Goal: Transaction & Acquisition: Purchase product/service

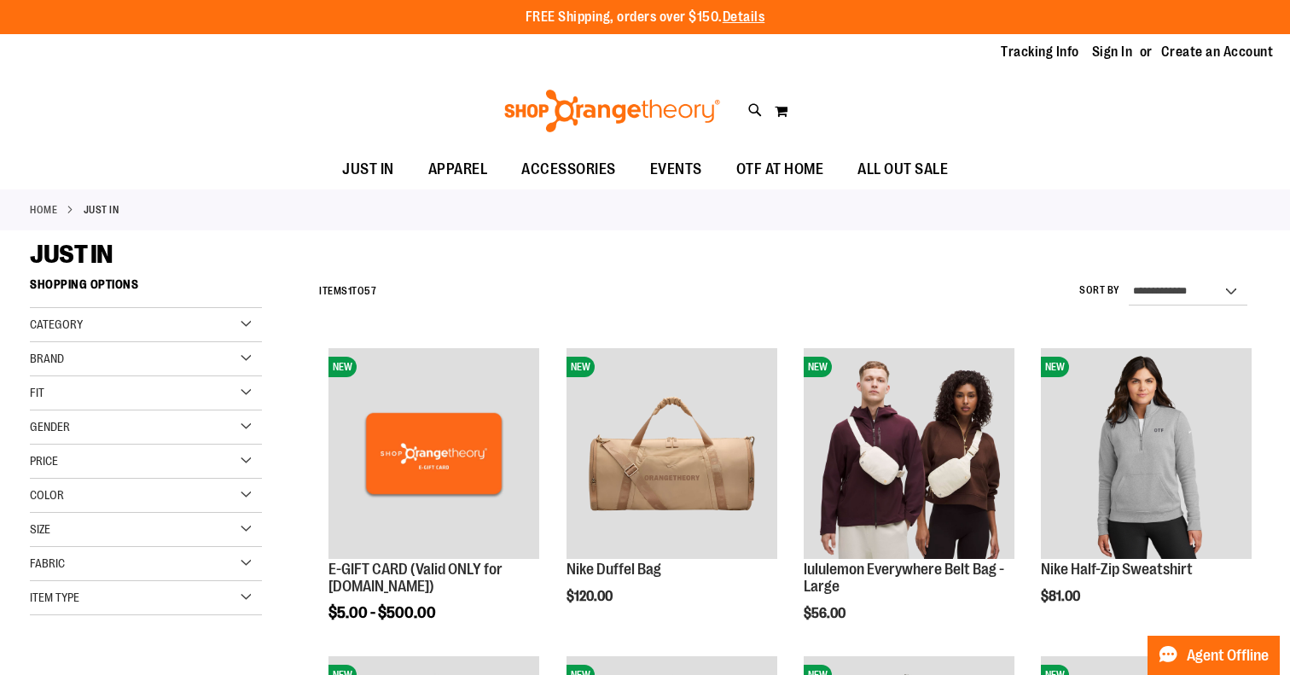
click at [243, 430] on div "Gender" at bounding box center [146, 427] width 232 height 34
click at [38, 474] on link "Women 22 items" at bounding box center [137, 480] width 223 height 18
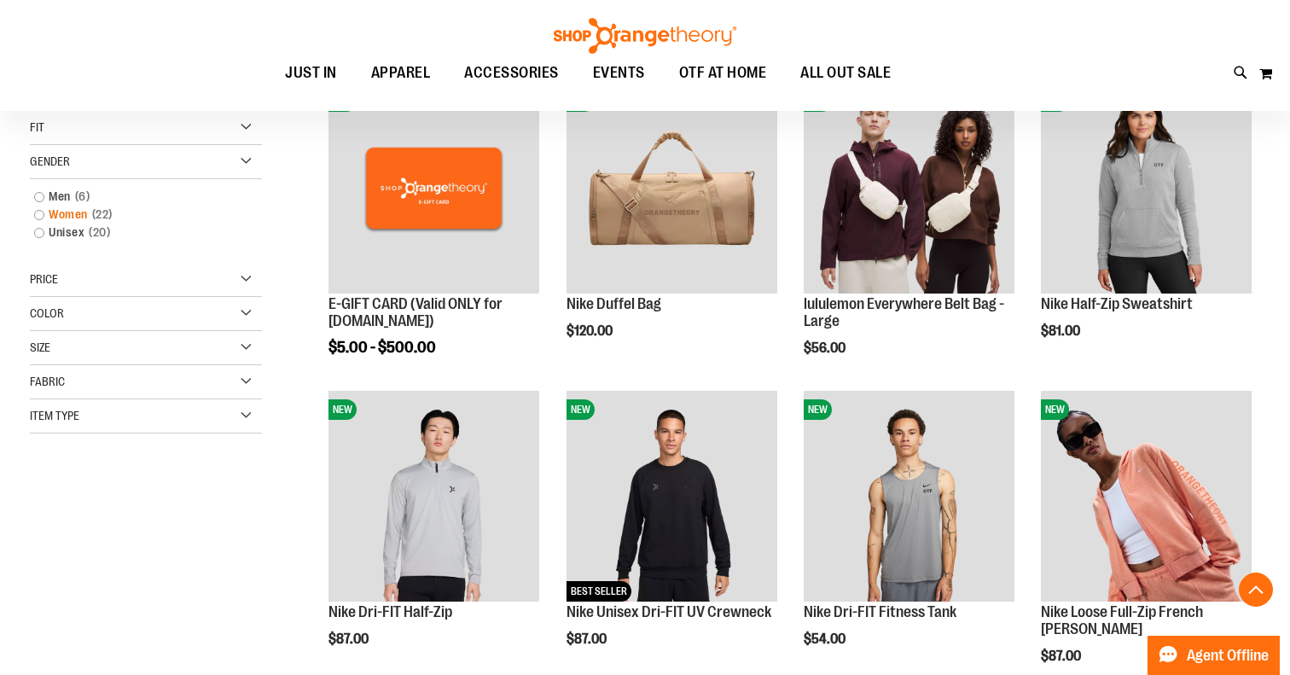
scroll to position [269, 0]
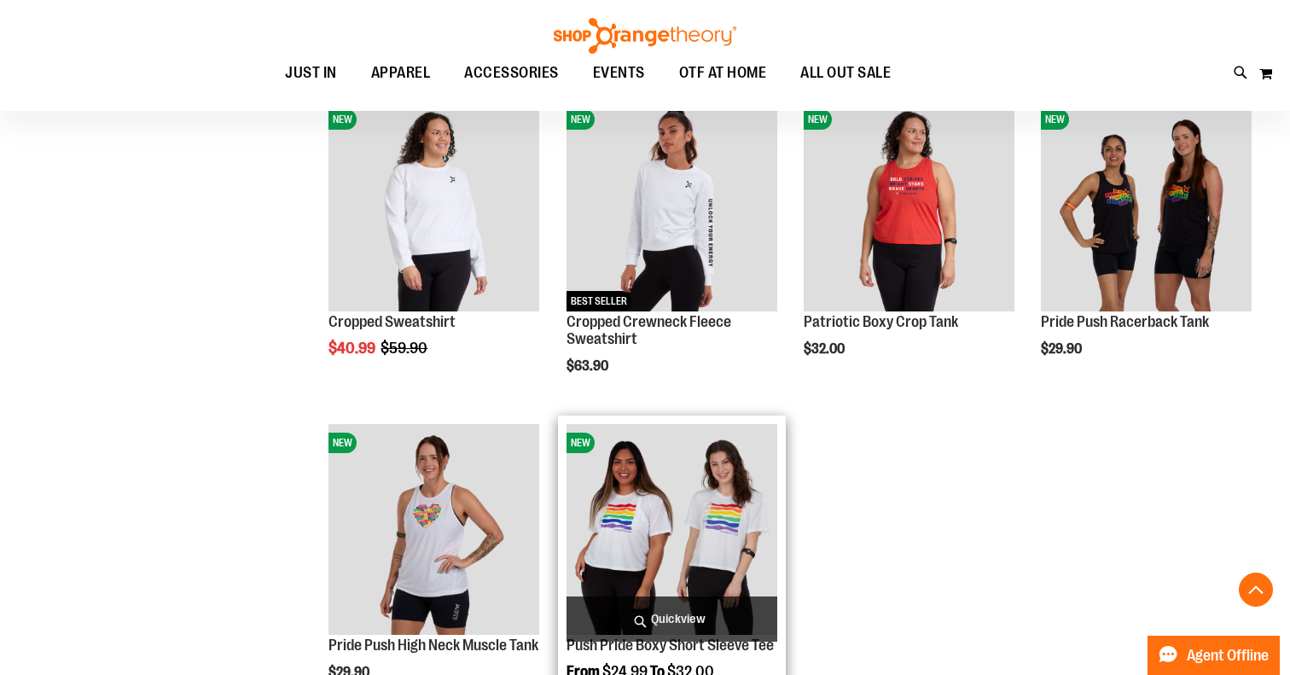
scroll to position [1491, 1]
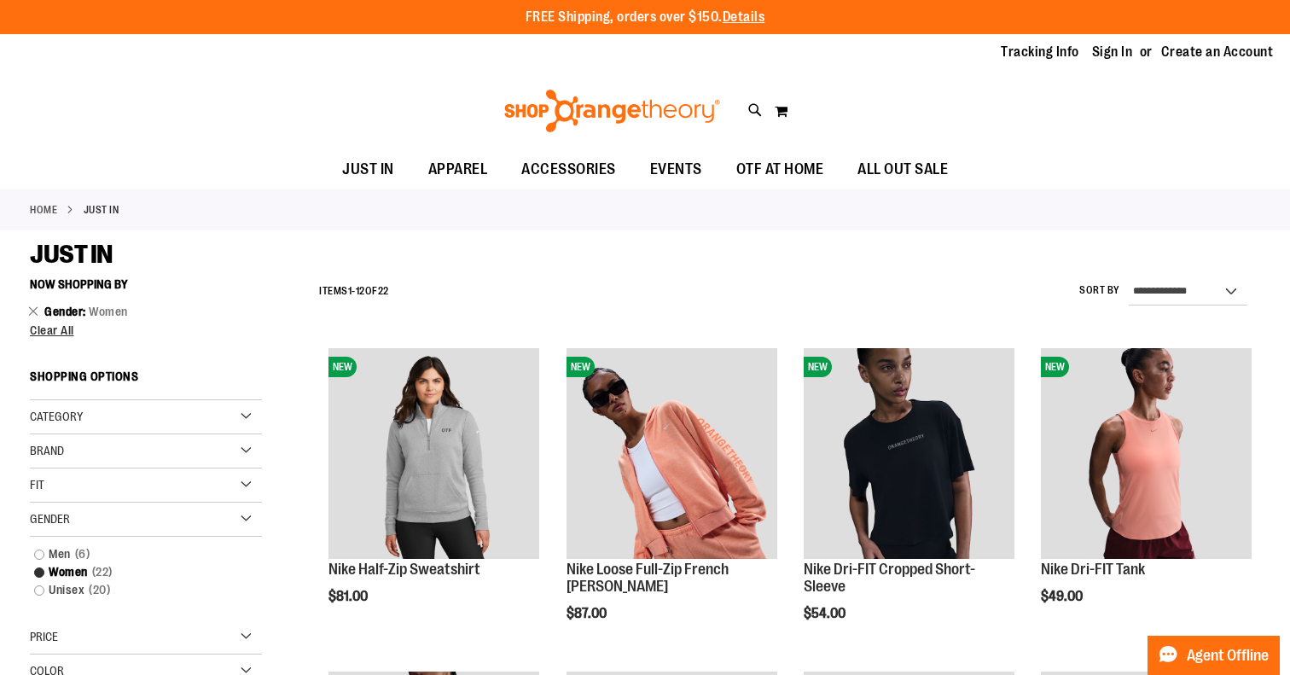
click at [241, 422] on div "Category" at bounding box center [146, 417] width 232 height 34
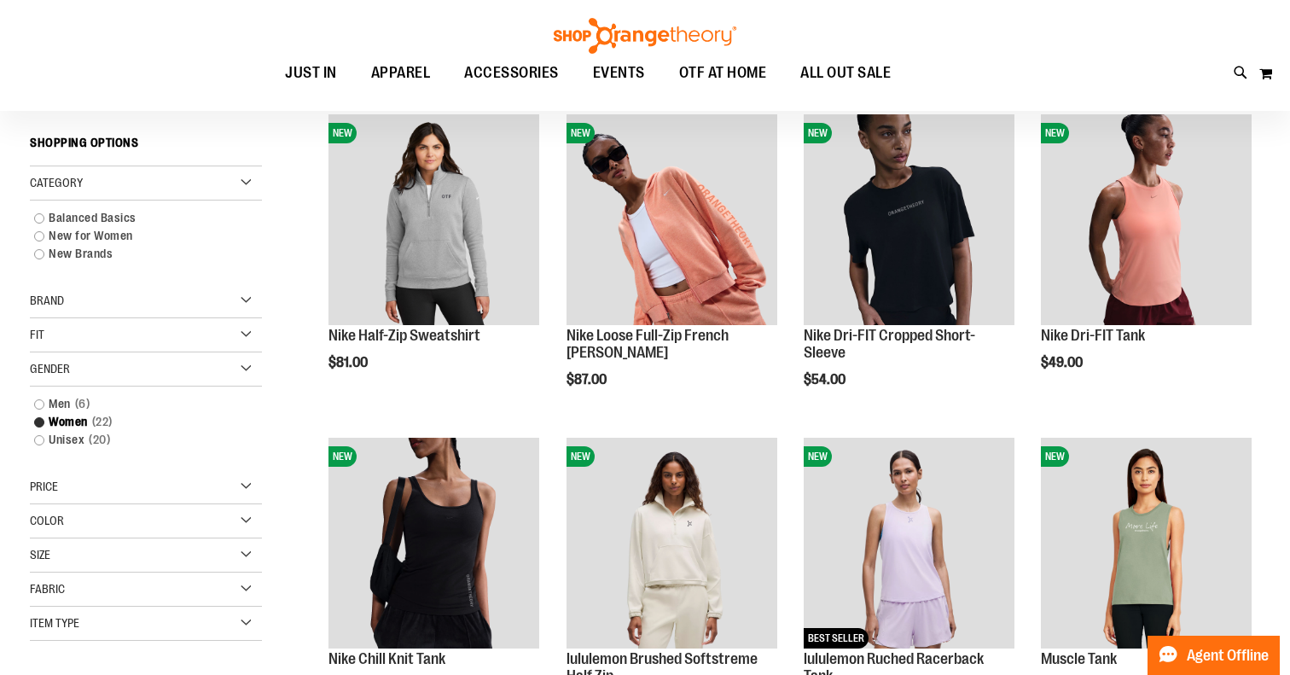
scroll to position [235, 0]
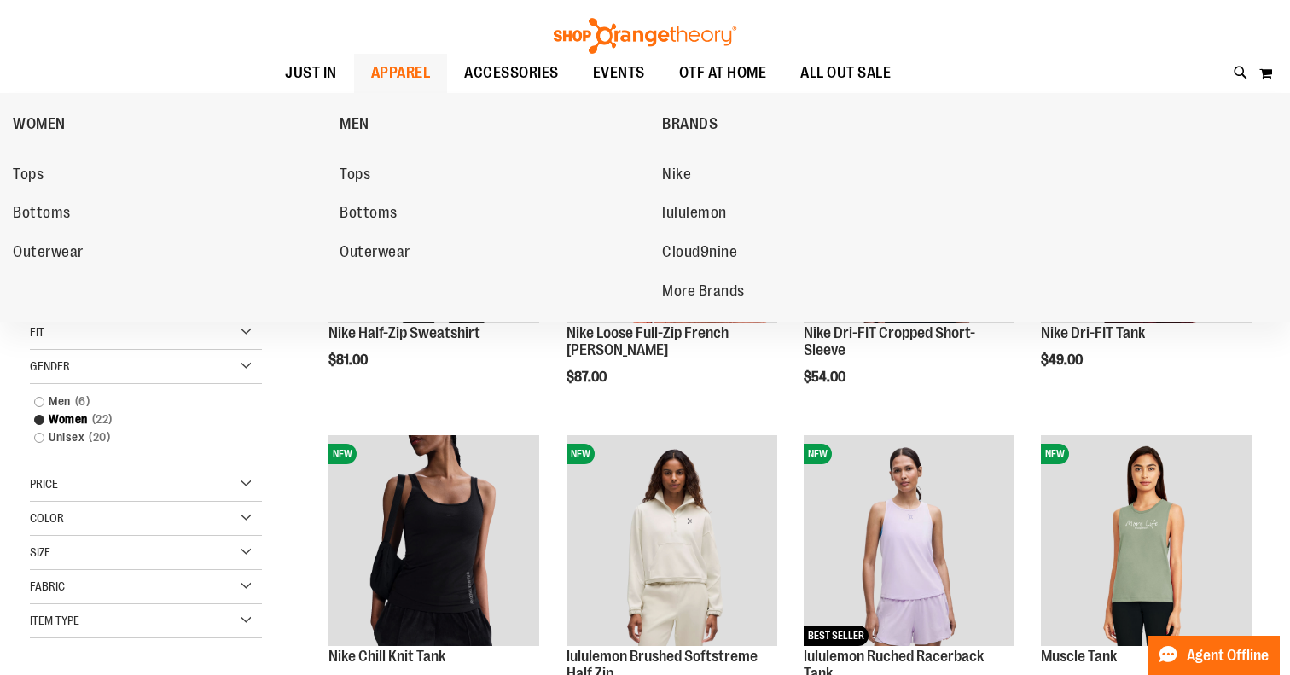
click at [409, 70] on span "APPAREL" at bounding box center [401, 73] width 60 height 38
click at [31, 172] on span "Tops" at bounding box center [28, 175] width 31 height 21
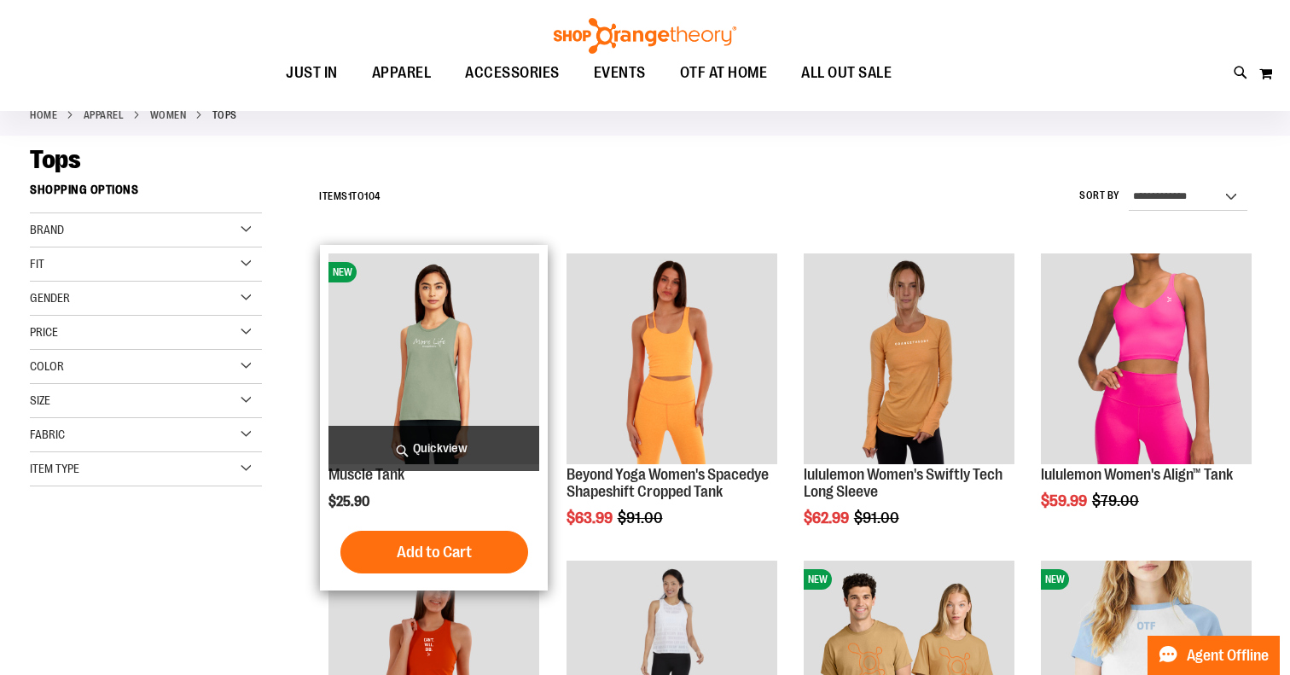
scroll to position [118, 0]
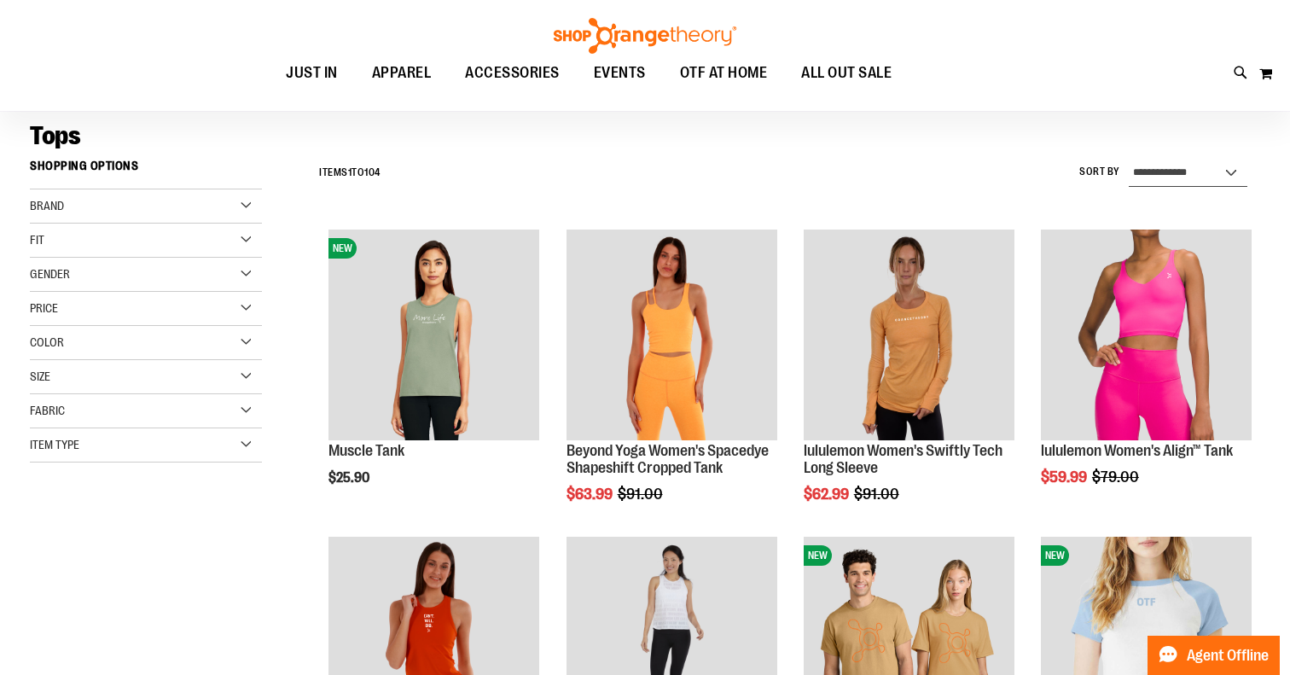
select select "**********"
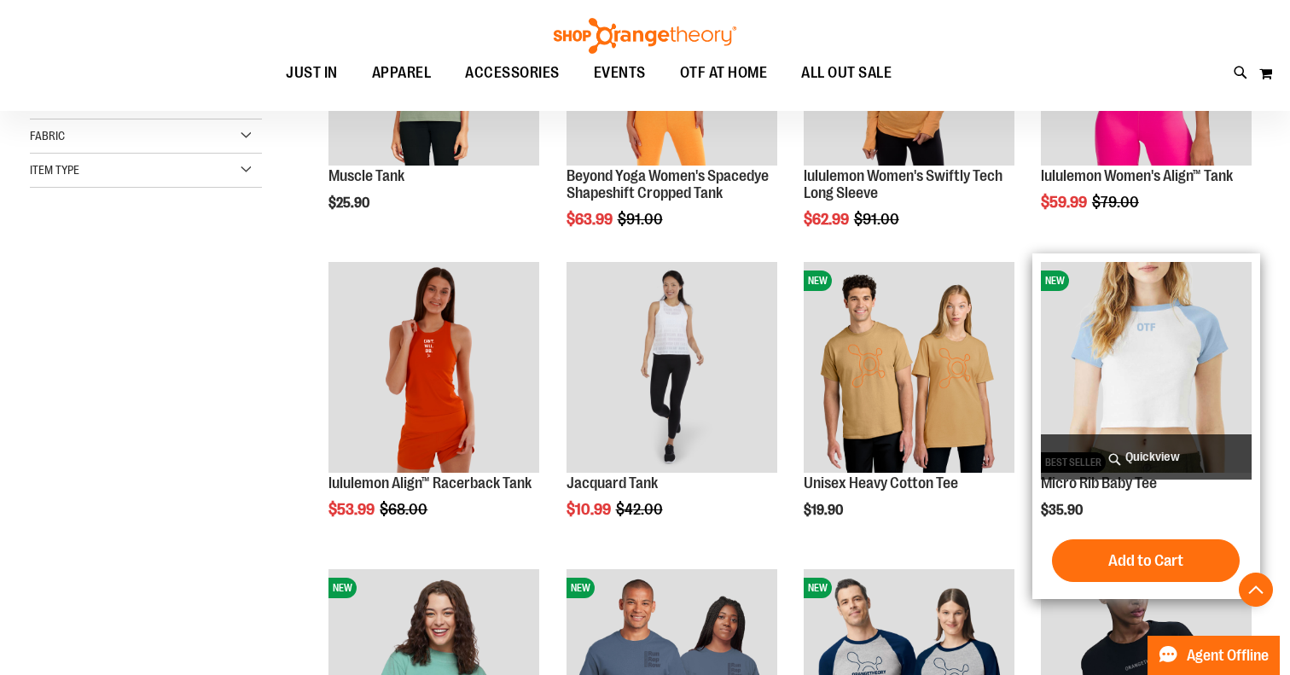
scroll to position [395, 0]
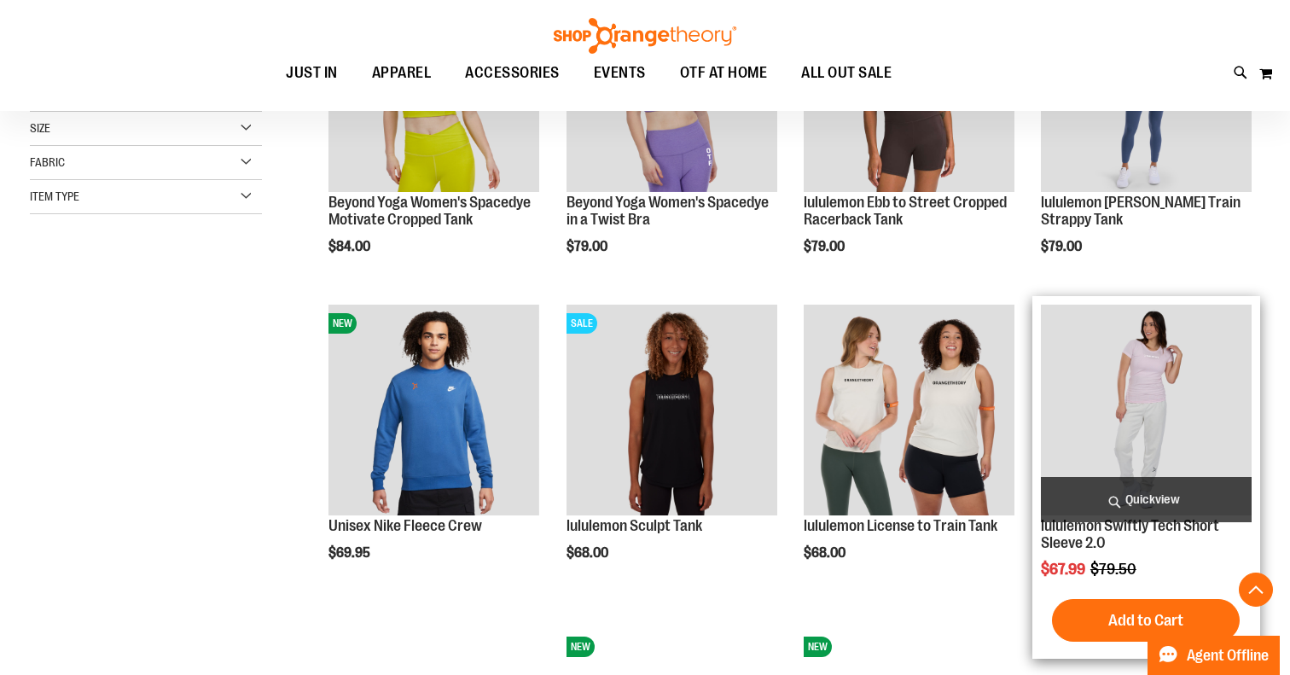
scroll to position [369, 0]
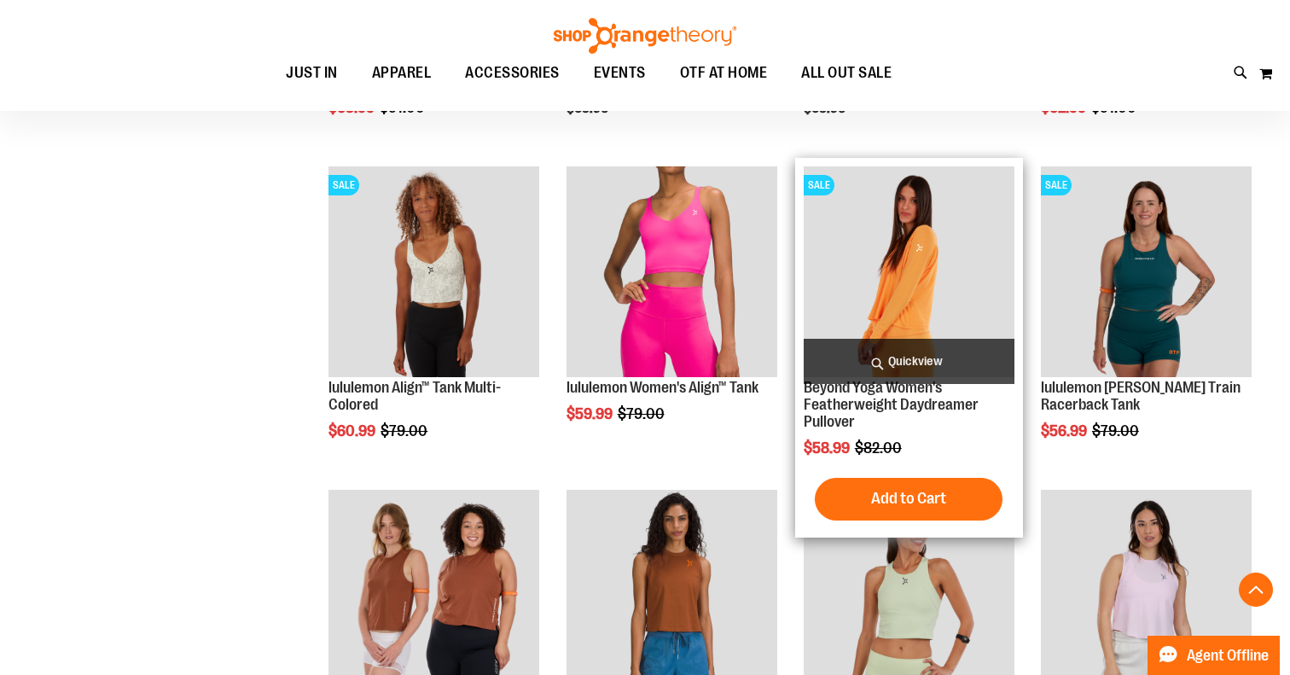
scroll to position [1478, 0]
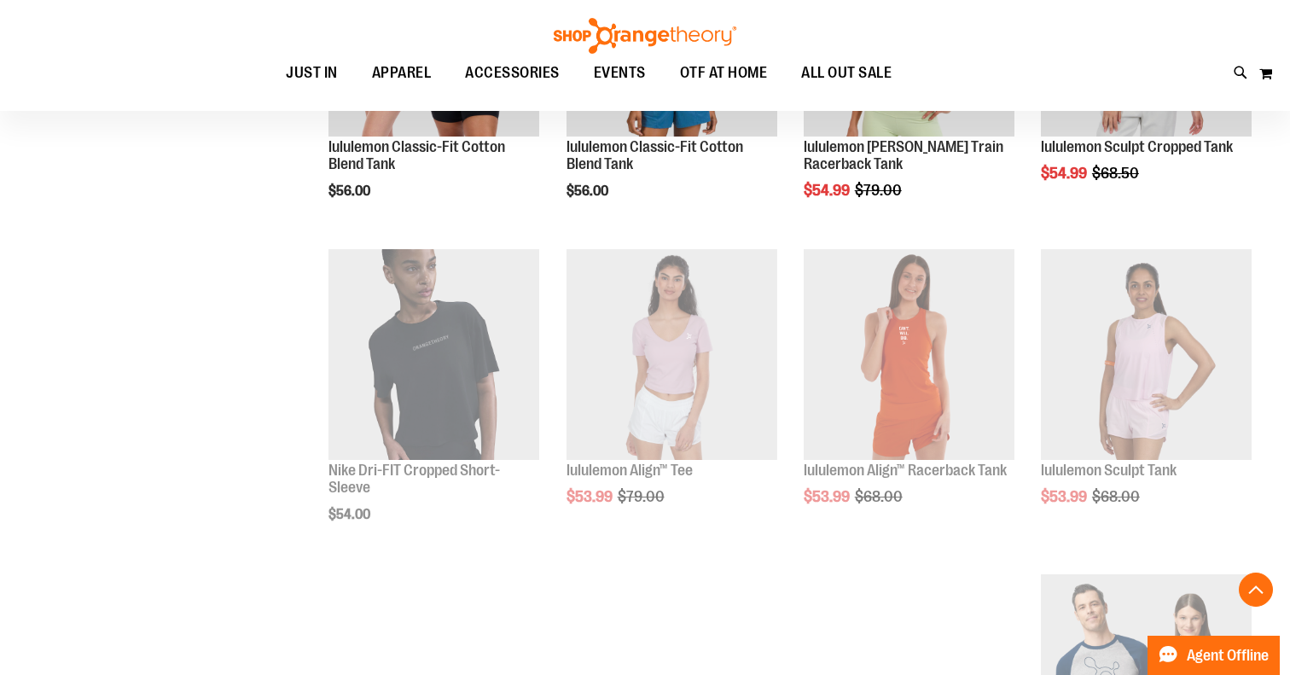
scroll to position [2056, 0]
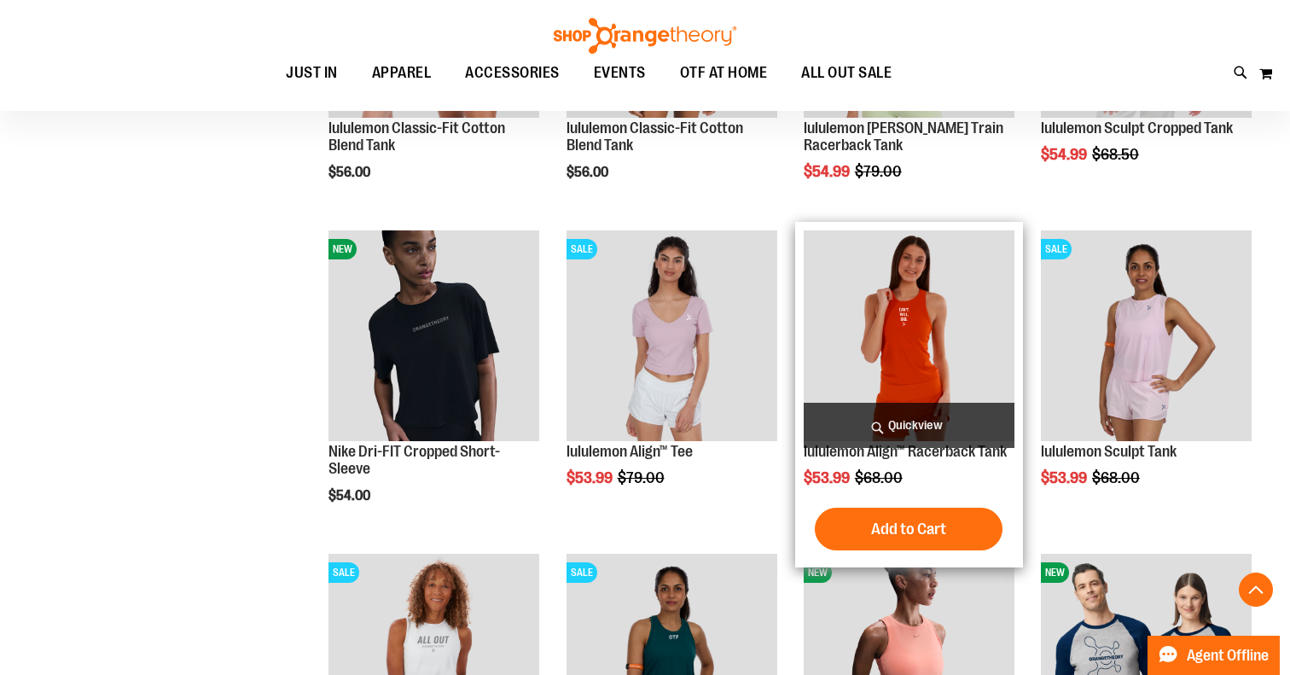
click at [995, 368] on img "product" at bounding box center [908, 335] width 211 height 211
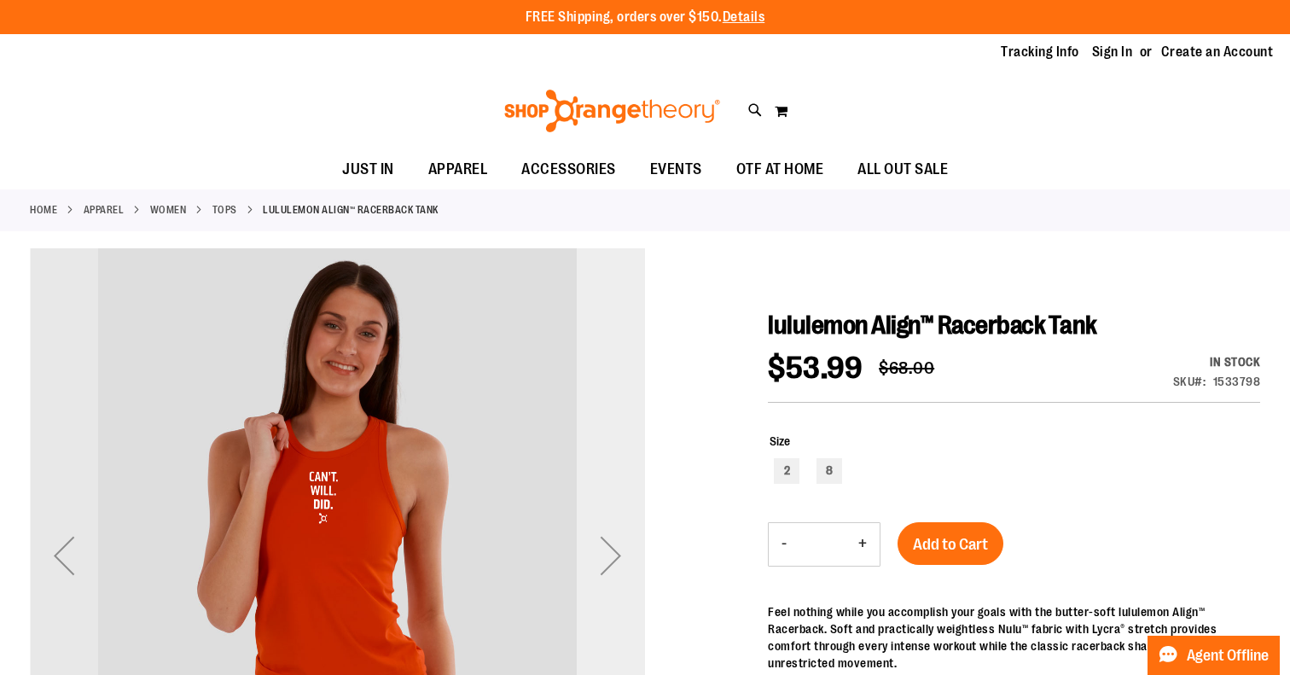
click at [620, 560] on div "Next" at bounding box center [611, 555] width 68 height 68
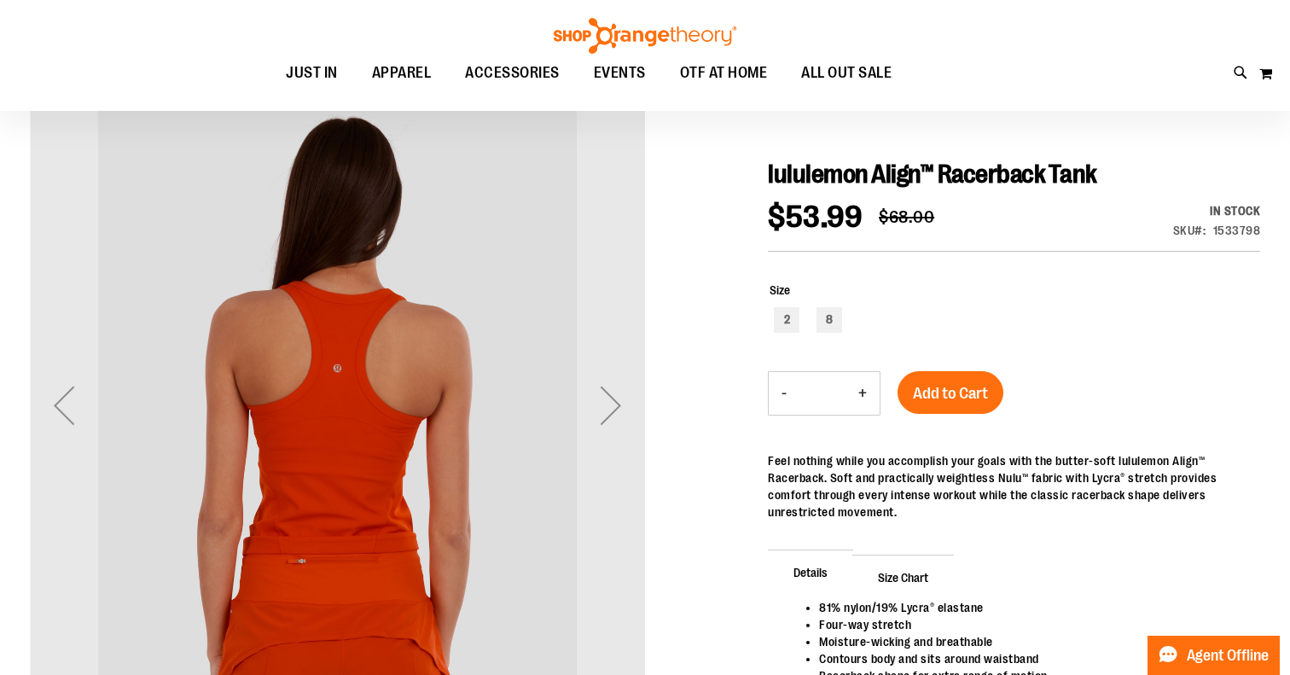
scroll to position [154, 0]
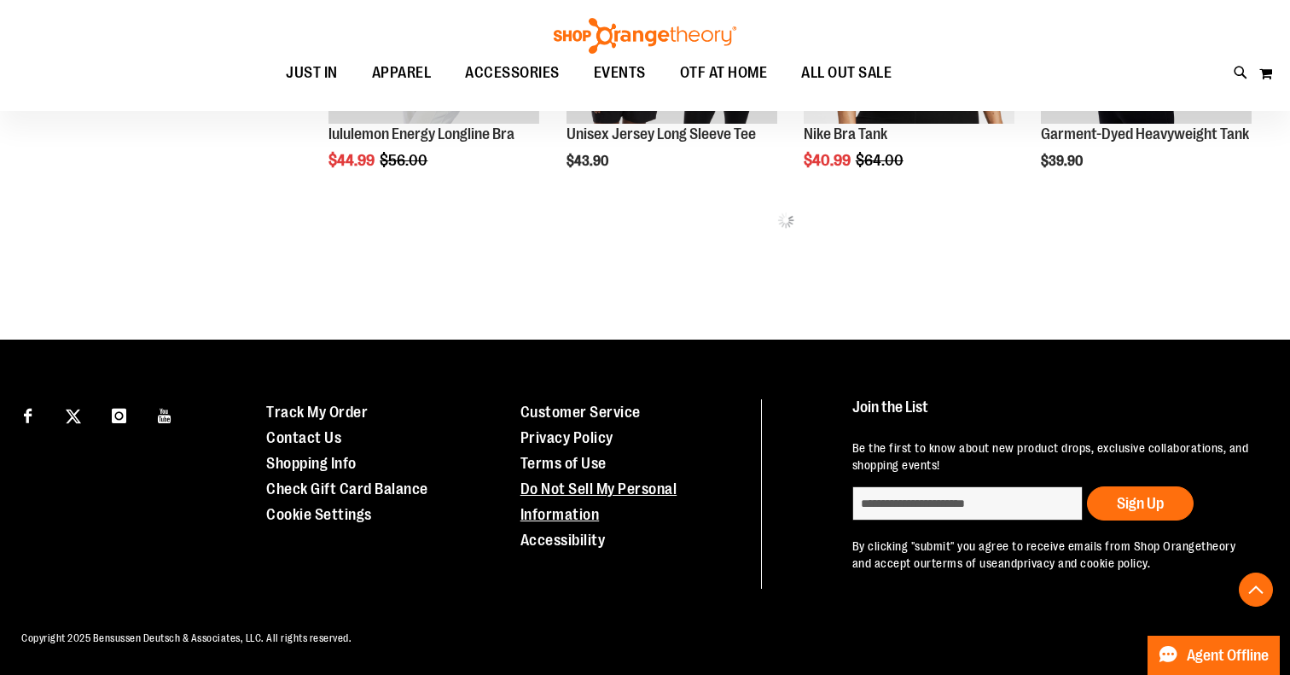
scroll to position [902, 0]
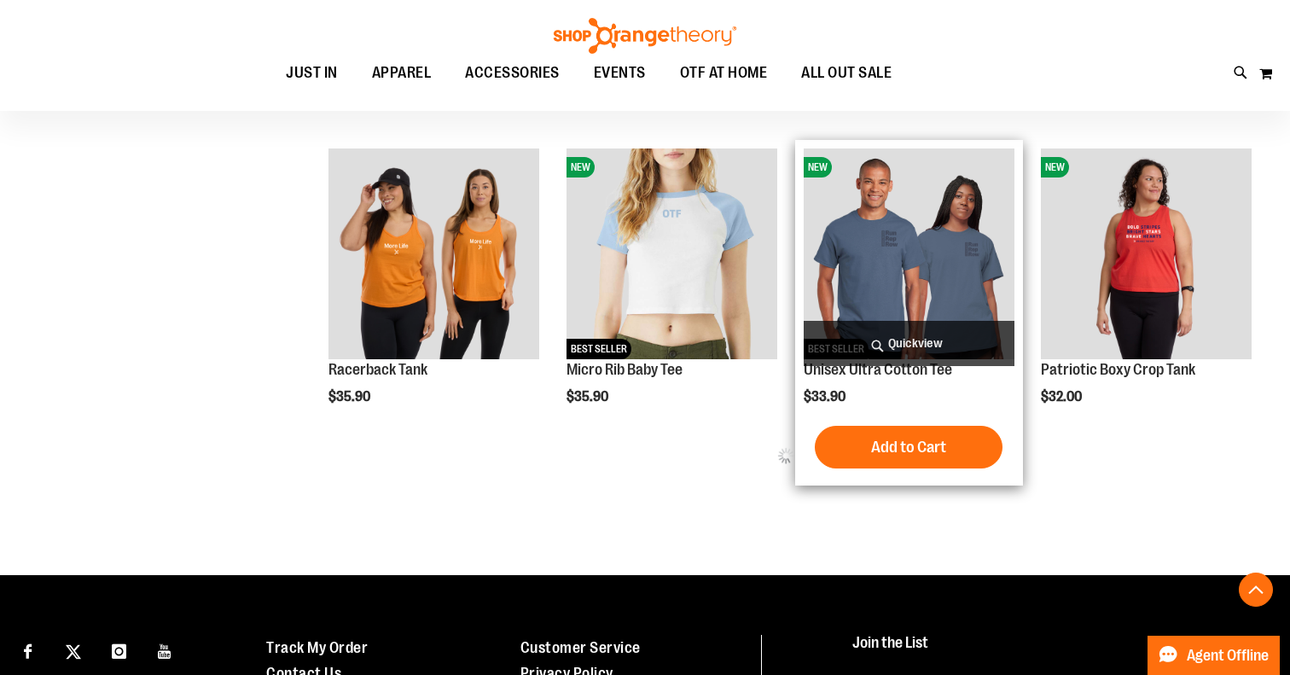
scroll to position [1591, 0]
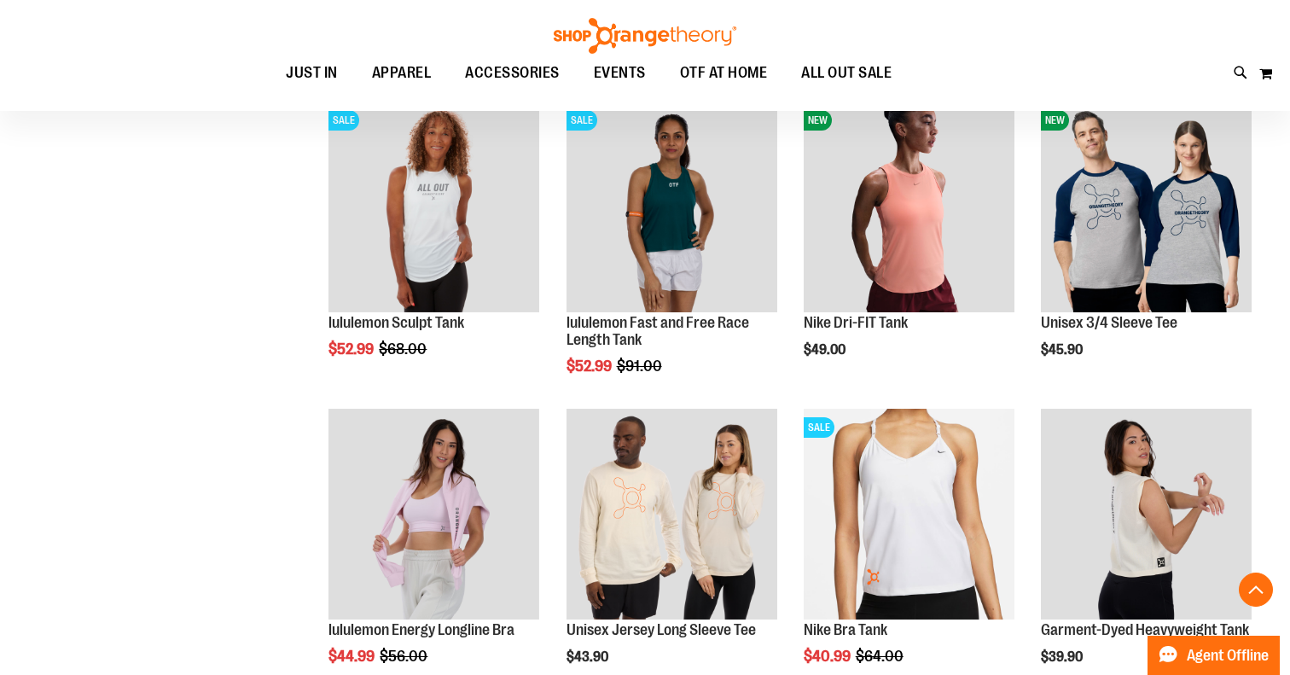
scroll to position [405, 0]
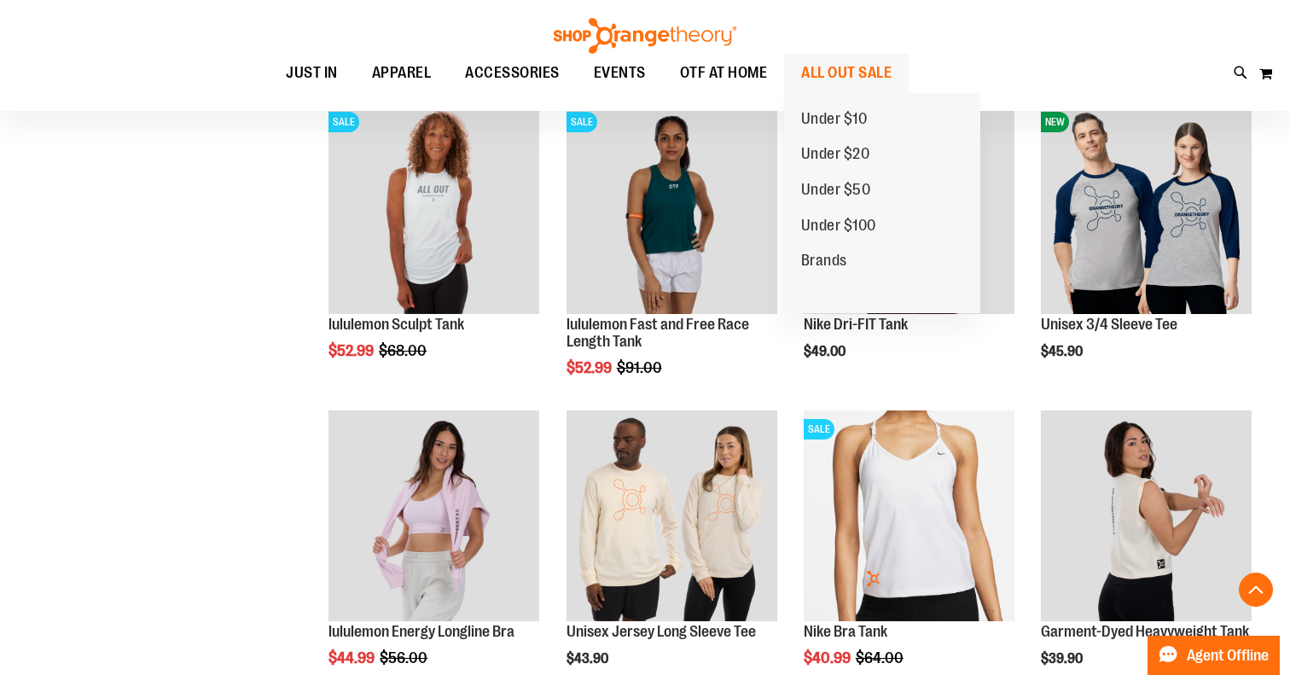
click at [861, 65] on span "ALL OUT SALE" at bounding box center [846, 73] width 90 height 38
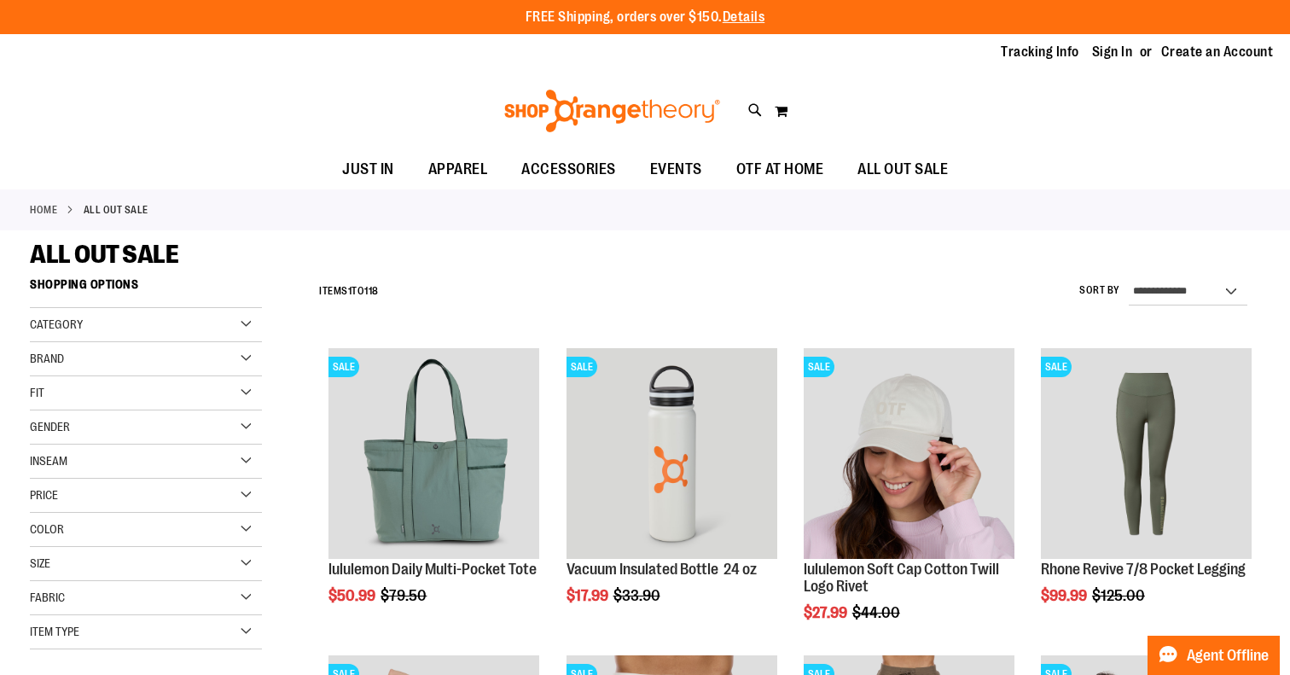
click at [244, 425] on div "Gender" at bounding box center [146, 427] width 232 height 34
click at [44, 483] on link "Women 50 items" at bounding box center [137, 480] width 223 height 18
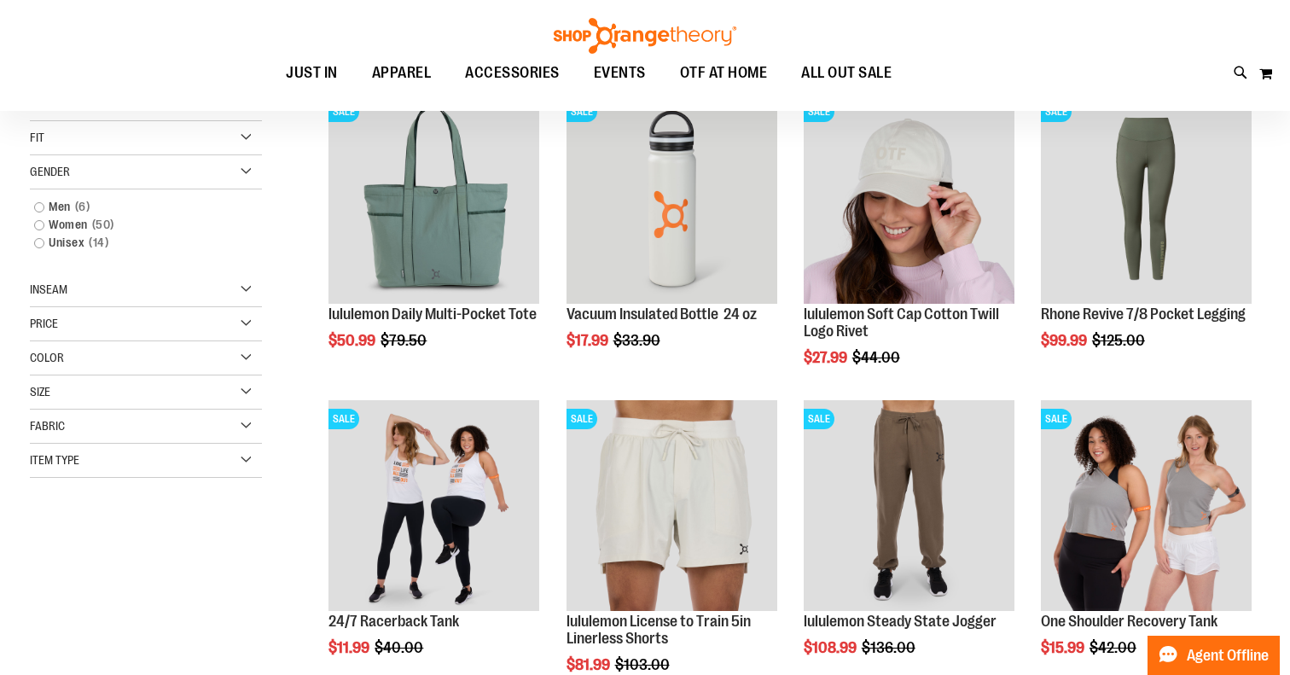
scroll to position [269, 0]
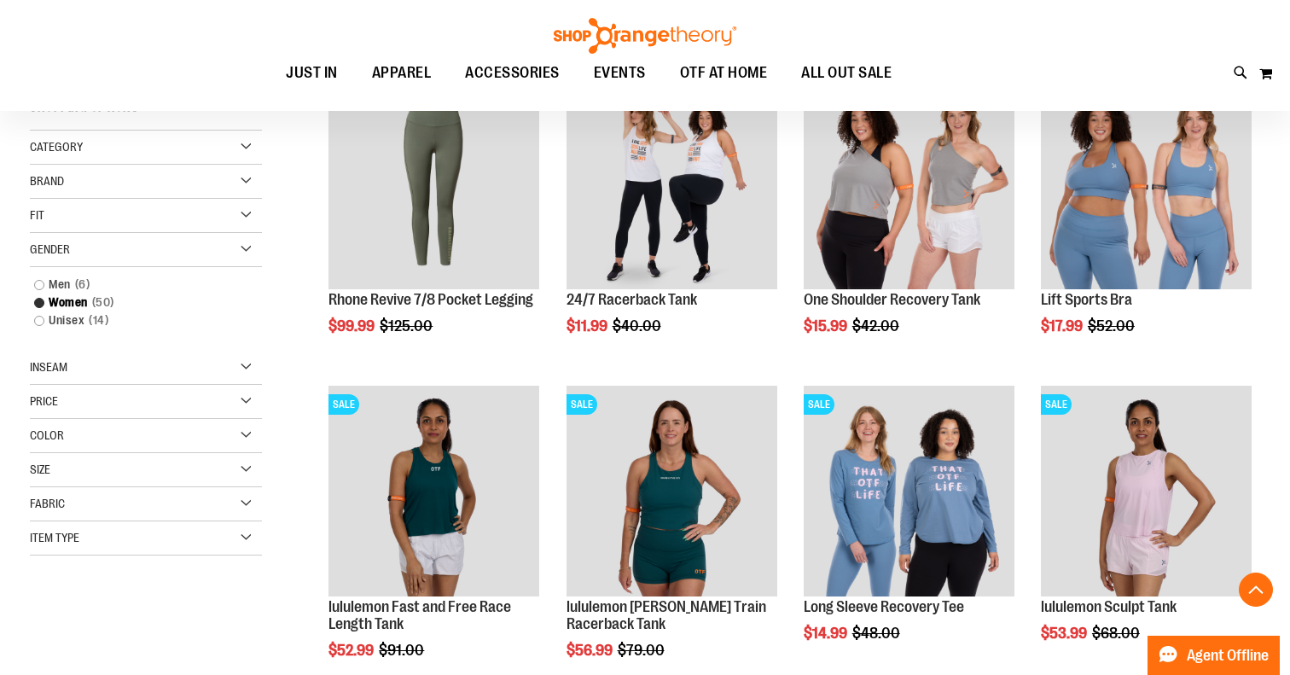
click at [240, 461] on div "Size" at bounding box center [146, 470] width 232 height 34
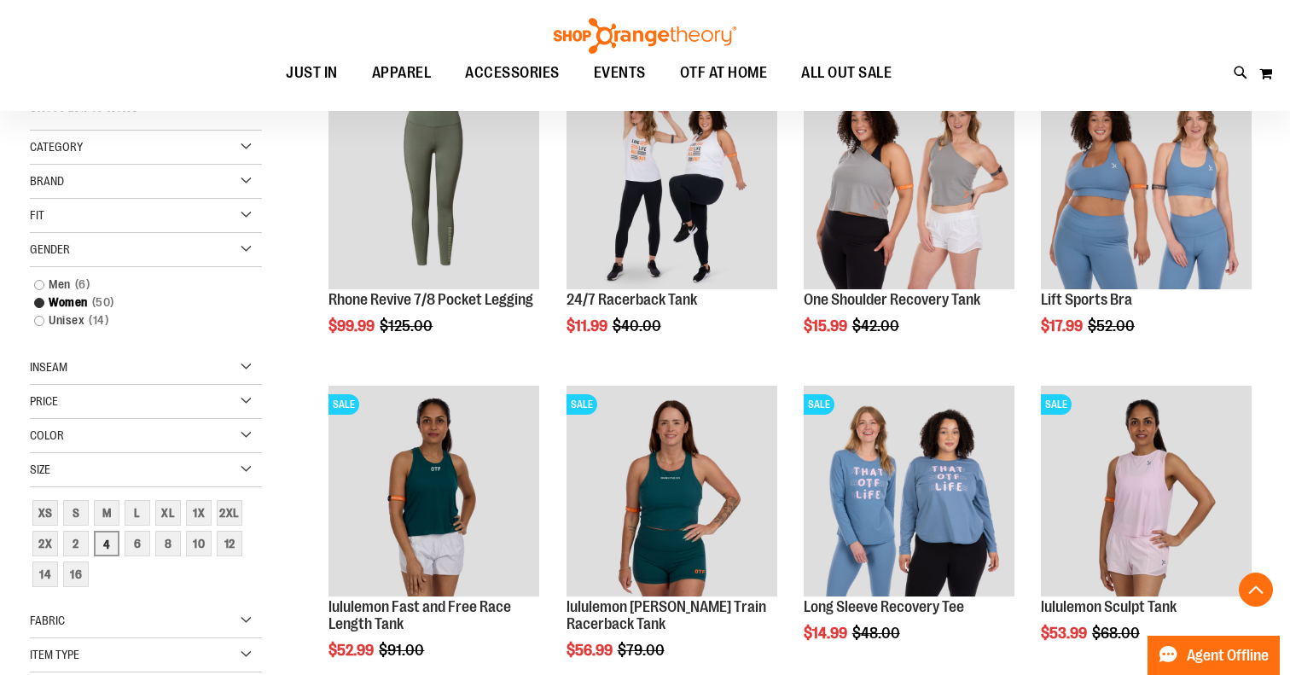
click at [111, 549] on div "4" at bounding box center [107, 544] width 26 height 26
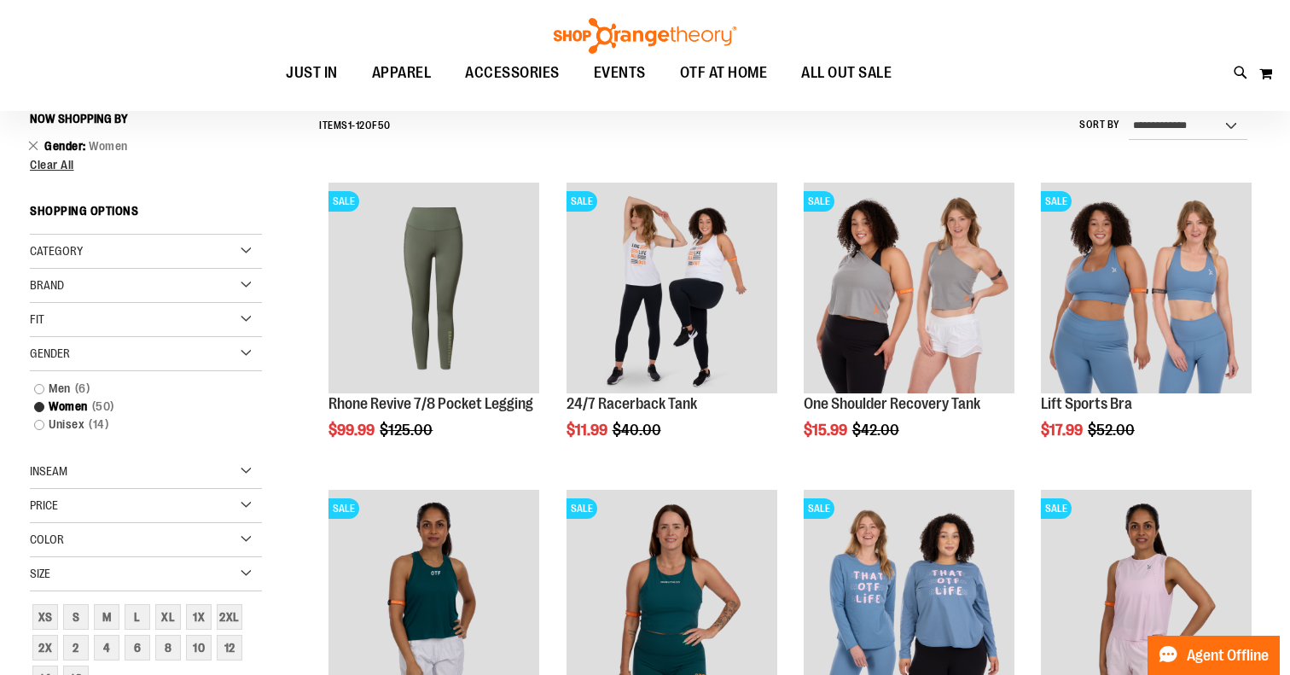
scroll to position [159, 0]
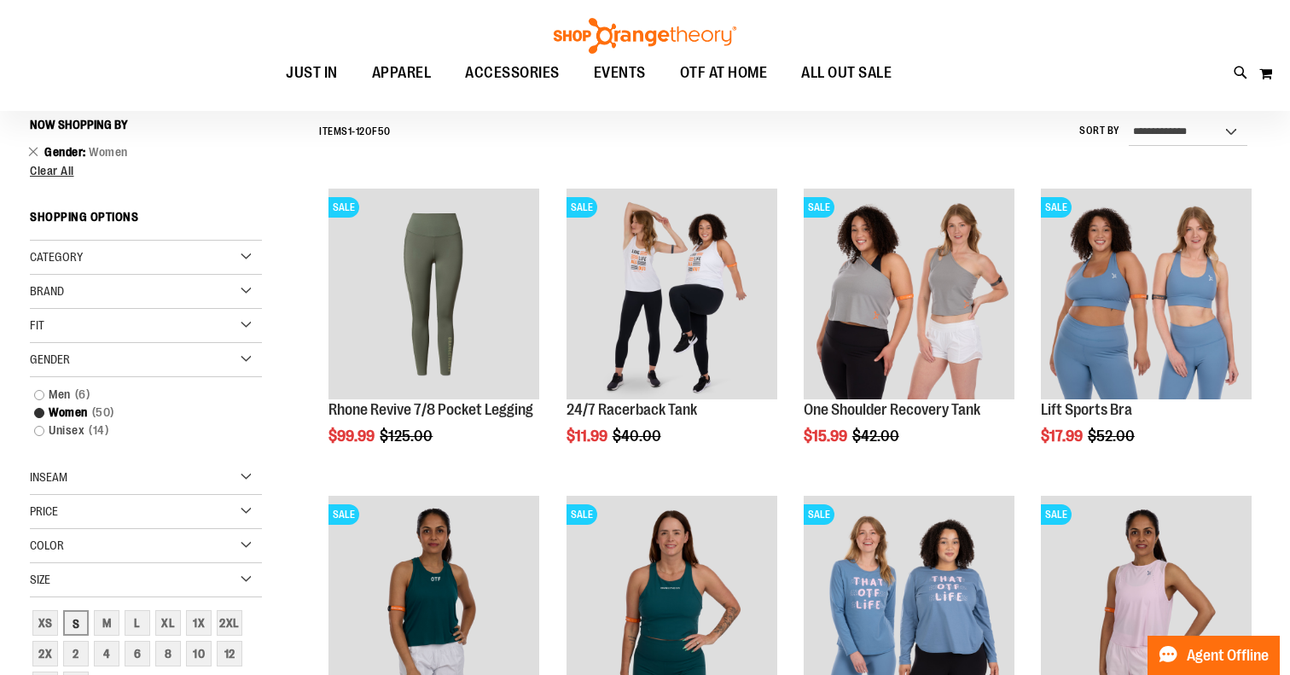
click at [77, 617] on div "S" at bounding box center [76, 623] width 26 height 26
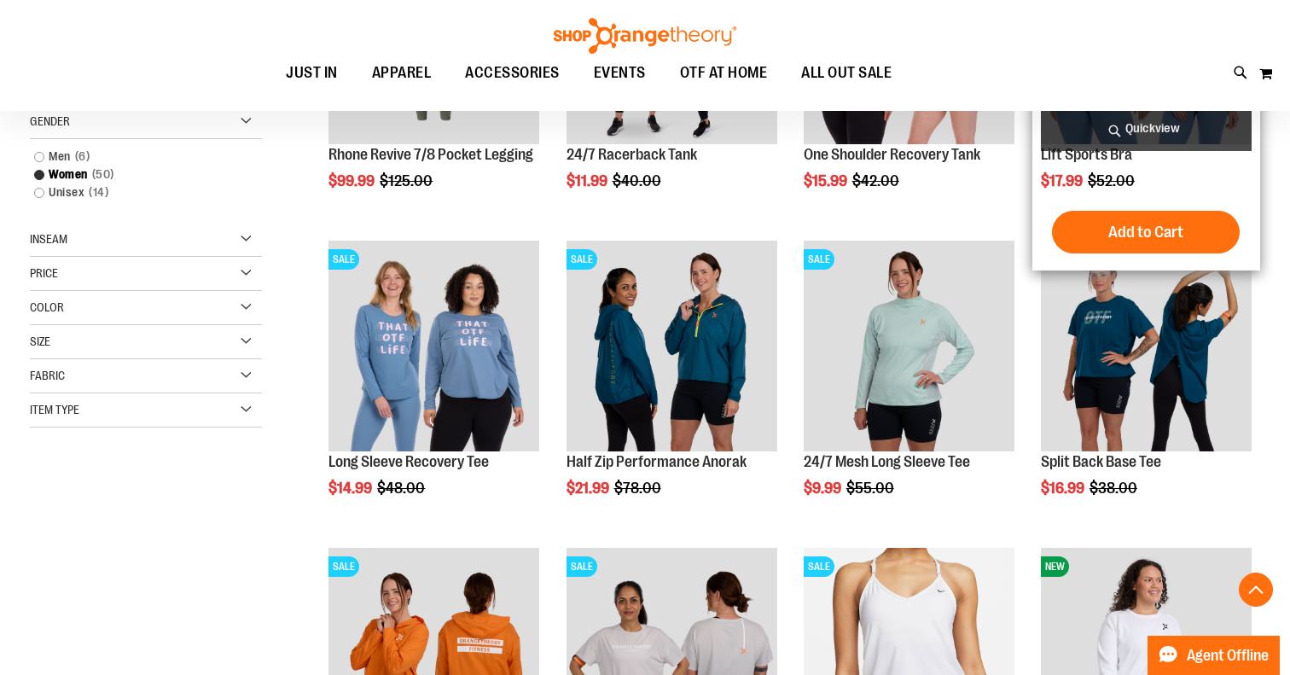
scroll to position [415, 0]
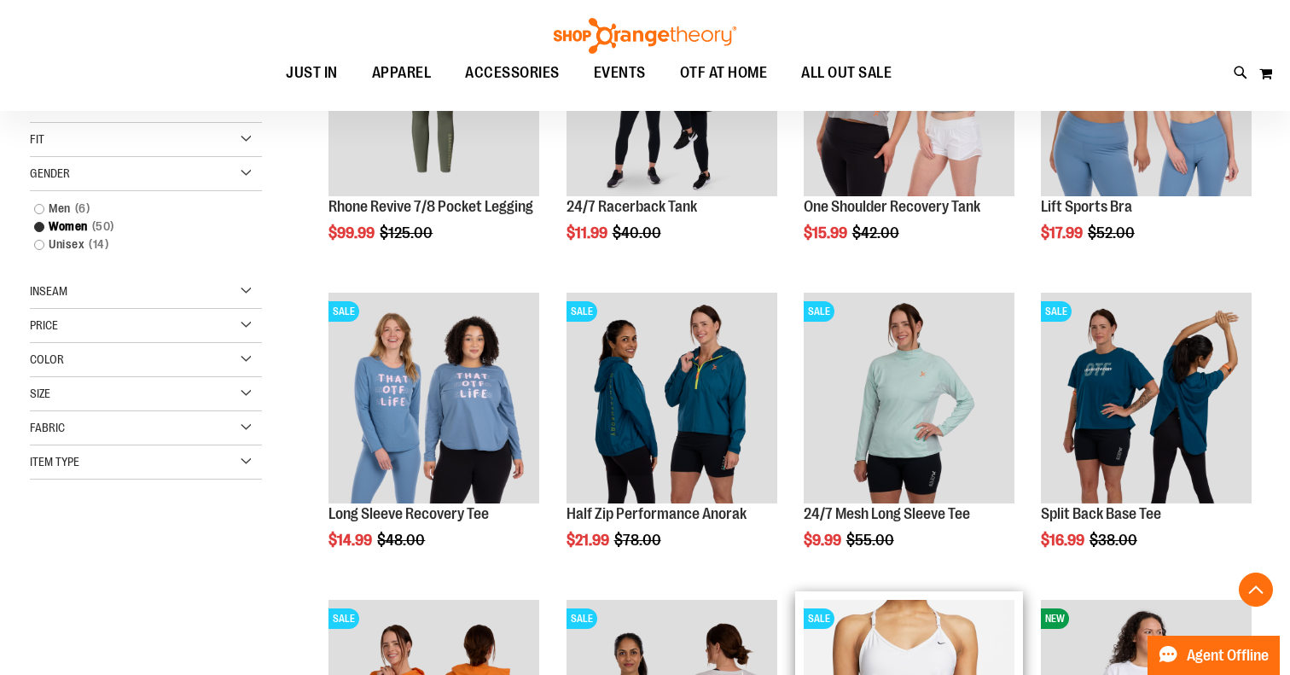
scroll to position [299, 1]
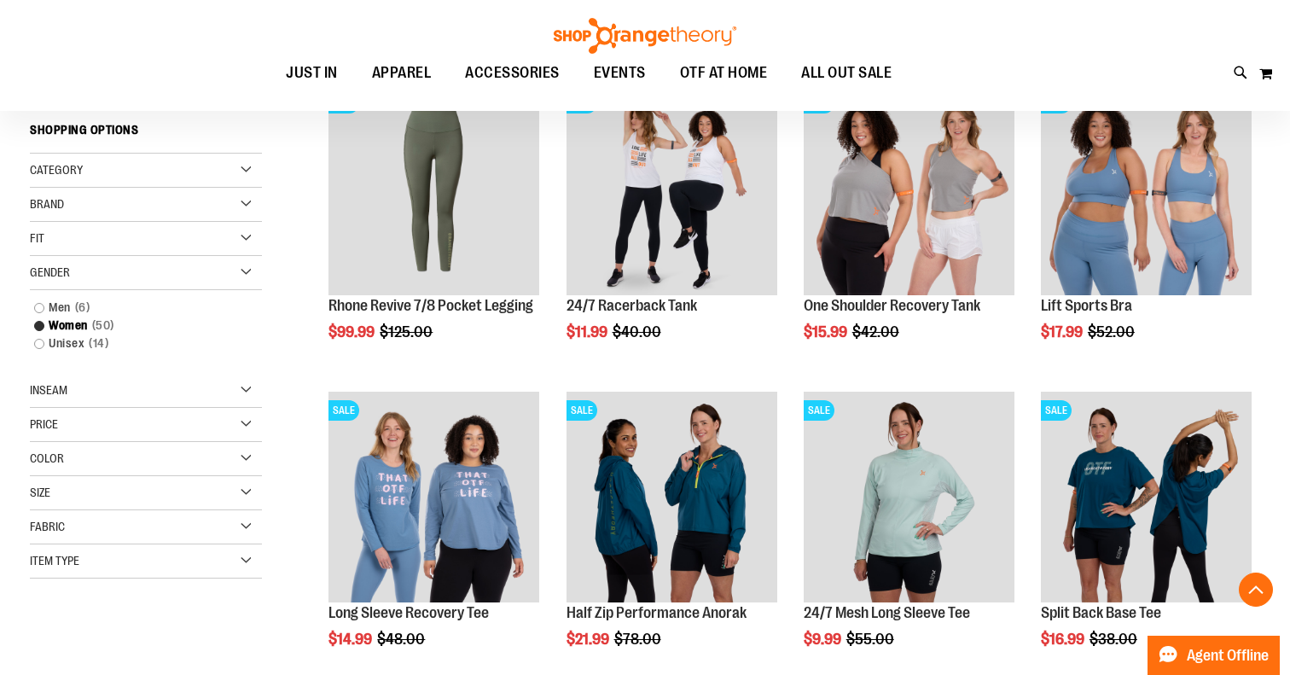
scroll to position [254, 0]
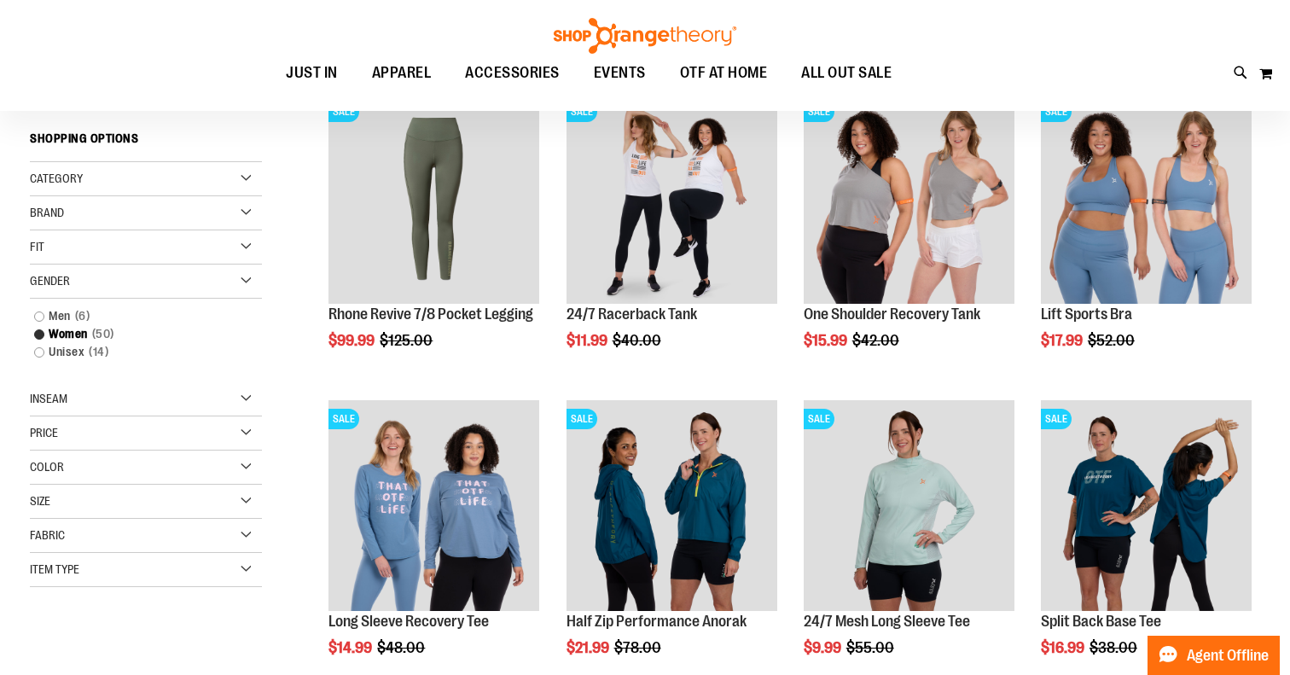
click at [246, 500] on div "Size" at bounding box center [146, 501] width 232 height 34
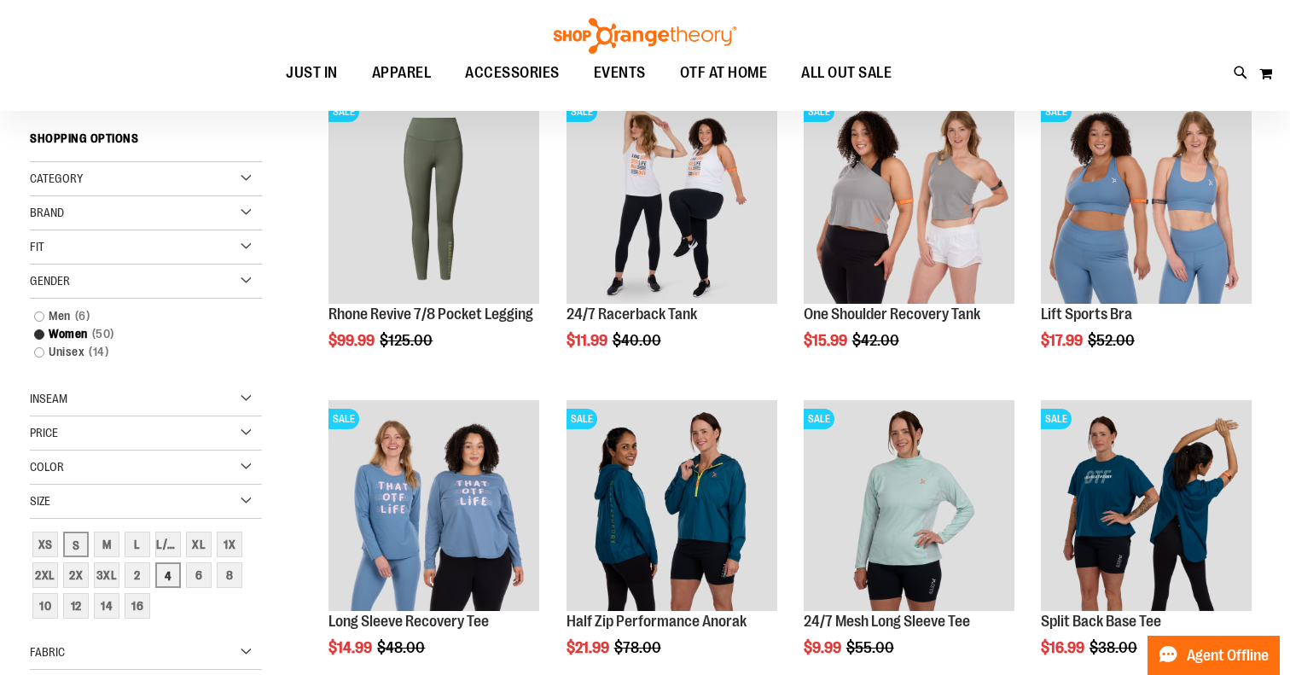
click at [163, 568] on div "4" at bounding box center [168, 575] width 26 height 26
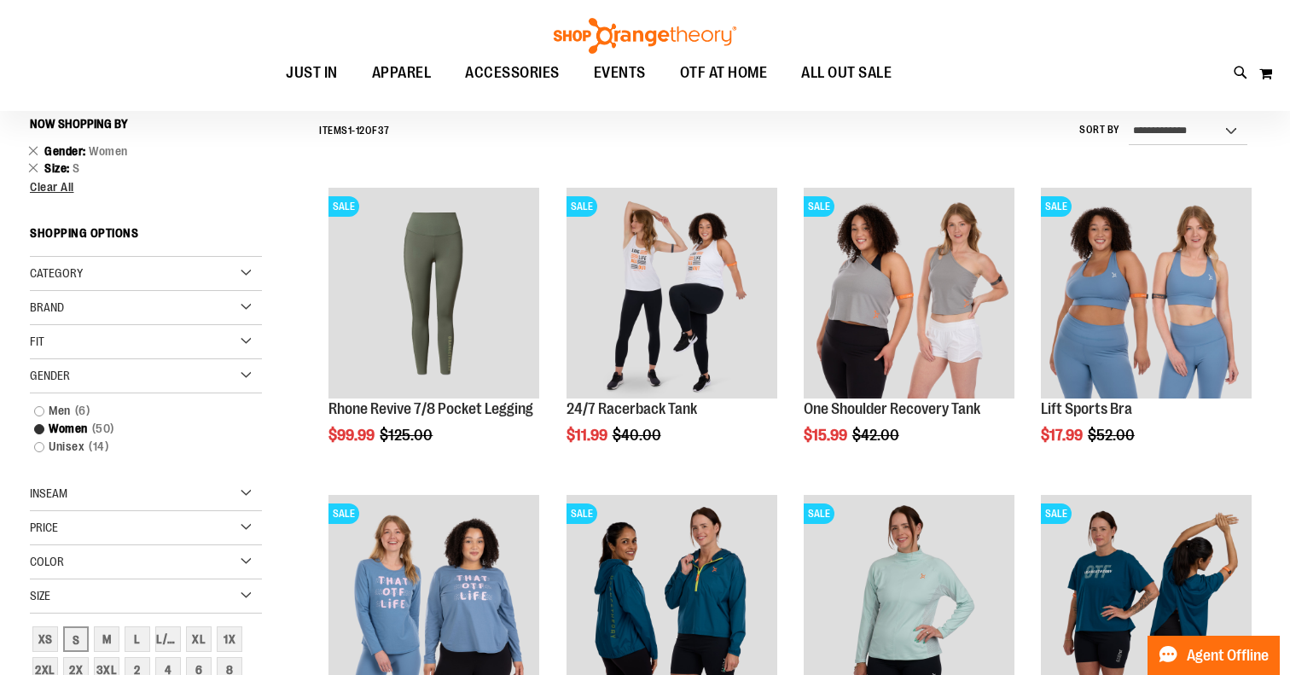
scroll to position [159, 0]
click at [164, 670] on div "4" at bounding box center [168, 671] width 26 height 26
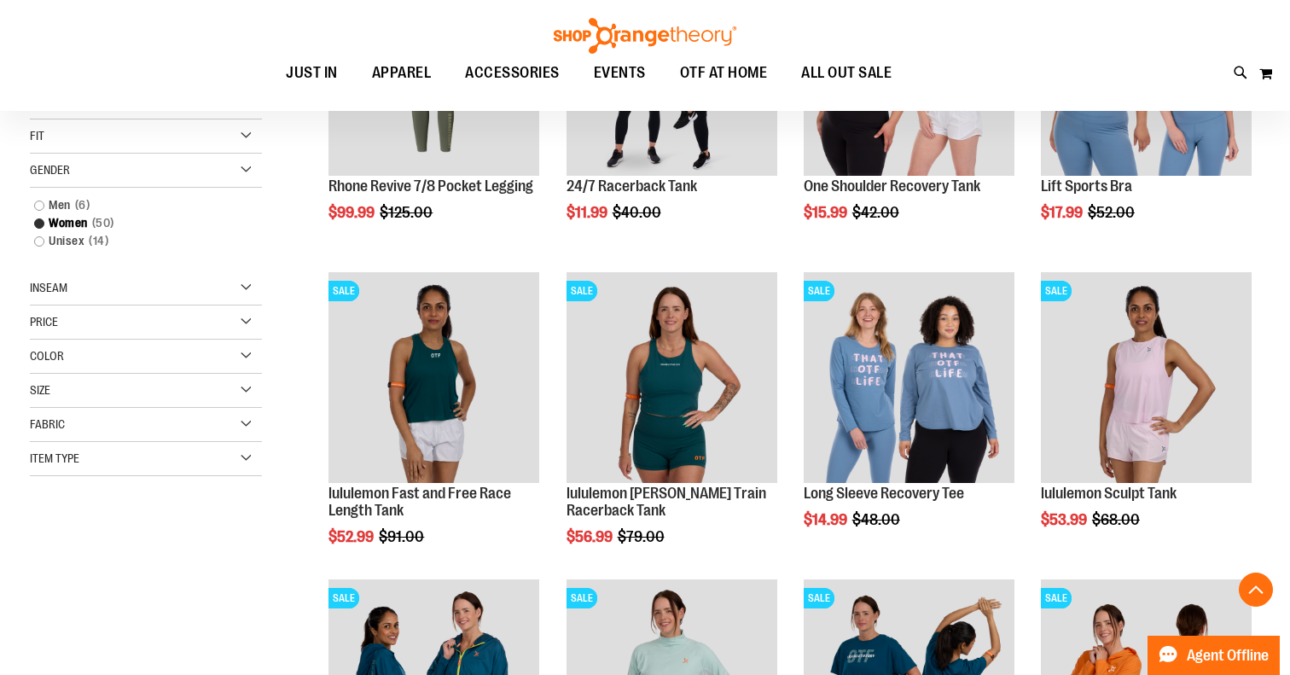
scroll to position [392, 0]
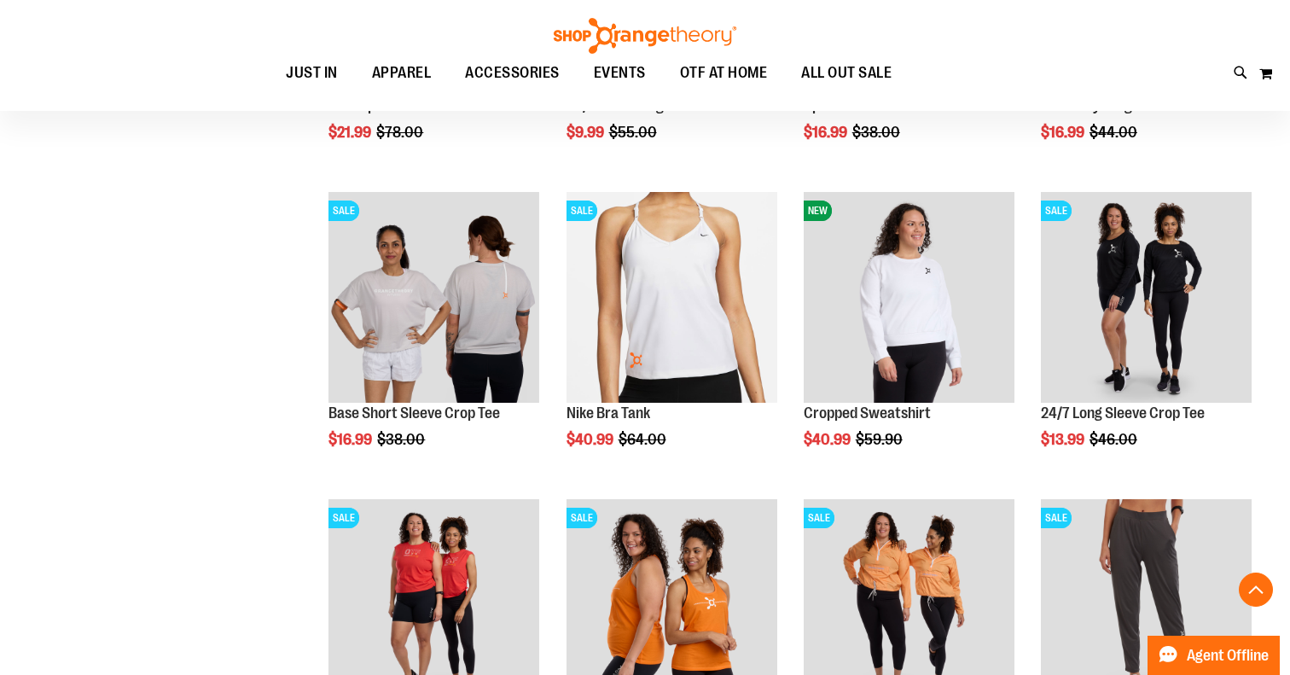
scroll to position [1076, 0]
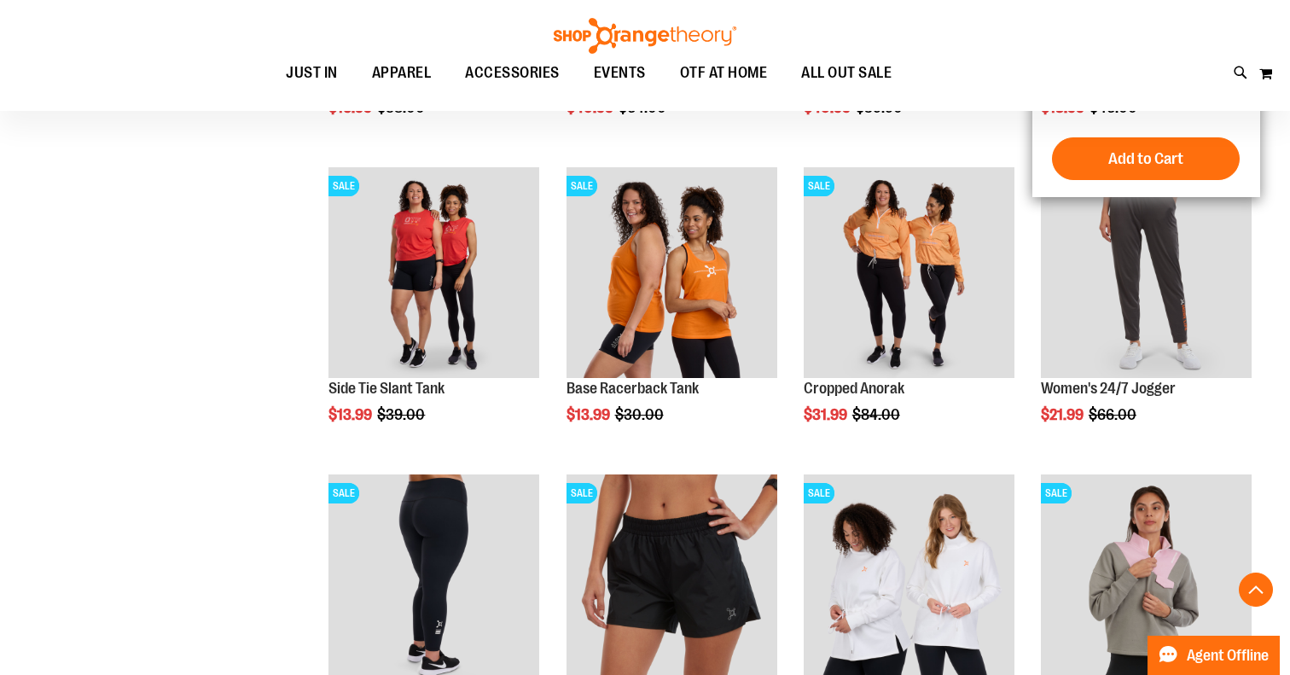
scroll to position [1412, 0]
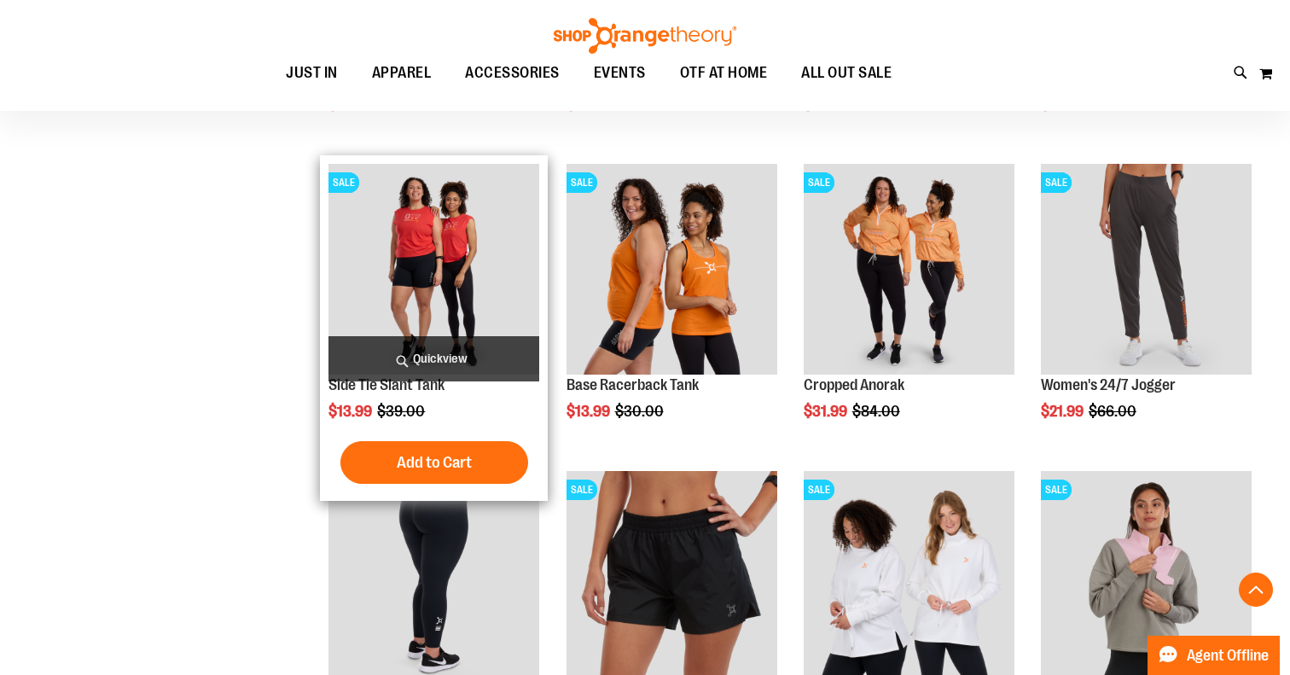
click at [494, 262] on img "product" at bounding box center [433, 269] width 211 height 211
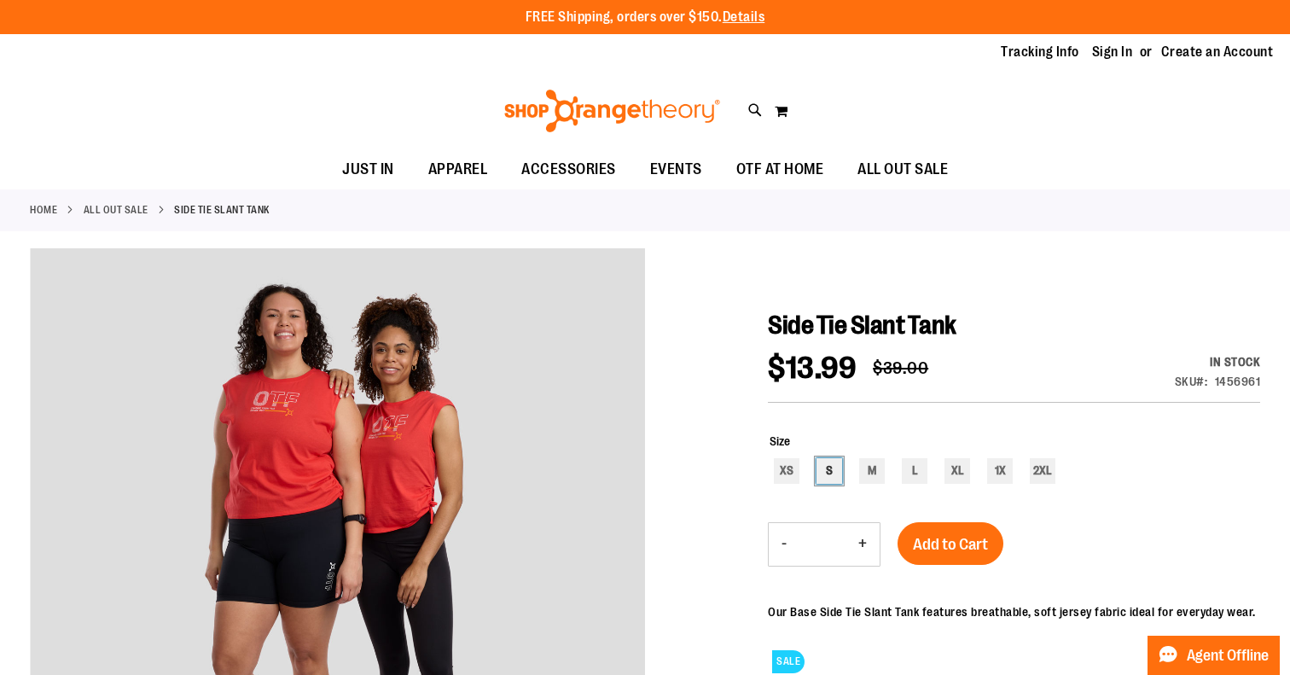
click at [827, 471] on div "S" at bounding box center [829, 471] width 26 height 26
type input "***"
click at [937, 549] on span "Add to Cart" at bounding box center [950, 544] width 75 height 19
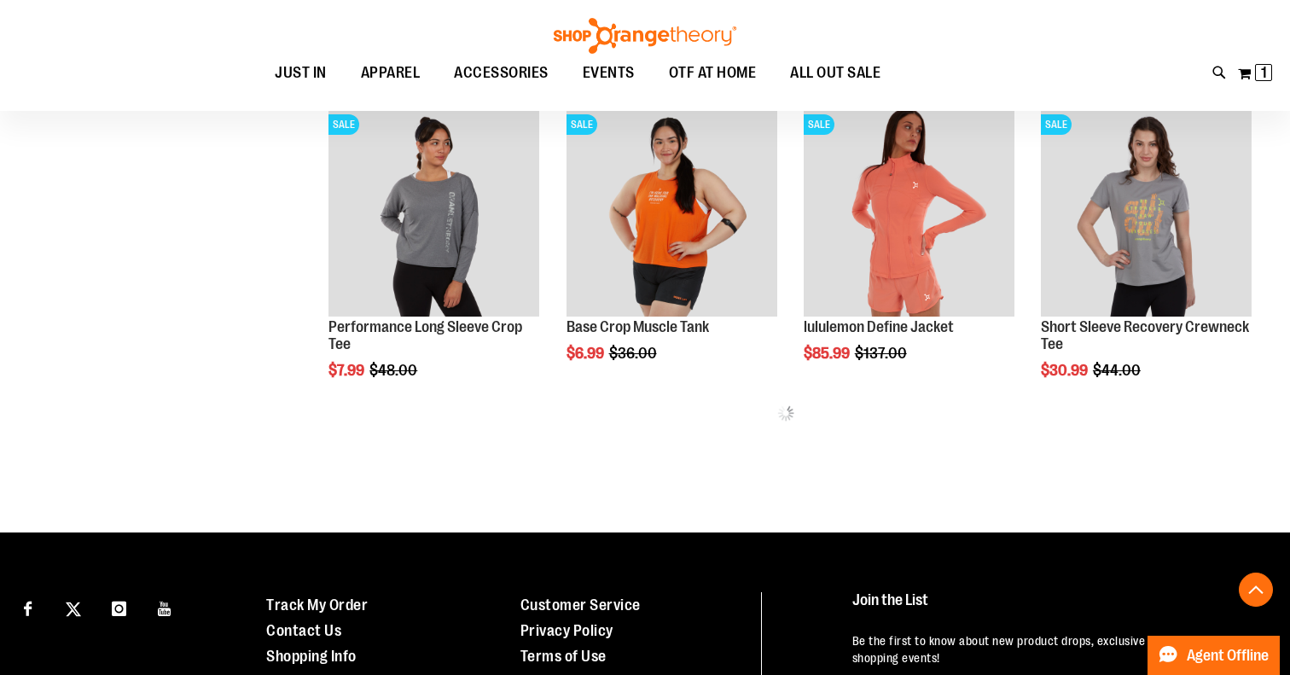
scroll to position [700, 0]
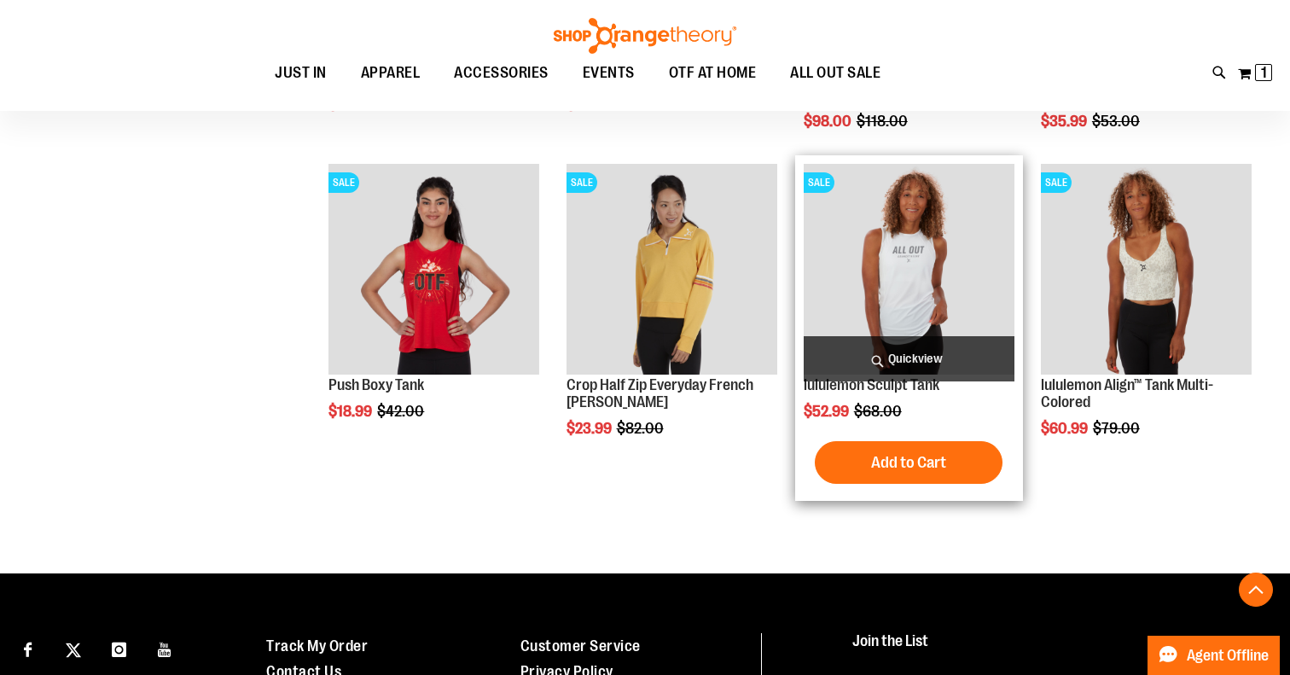
scroll to position [1273, 0]
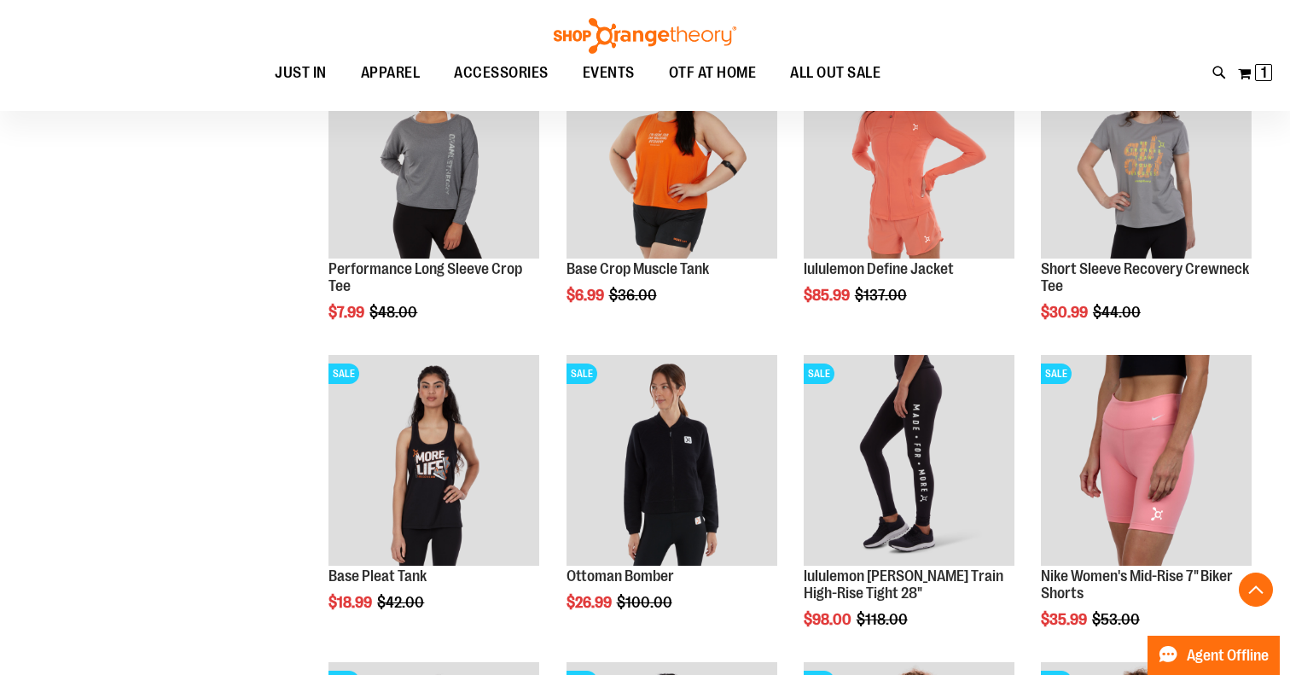
scroll to position [768, 0]
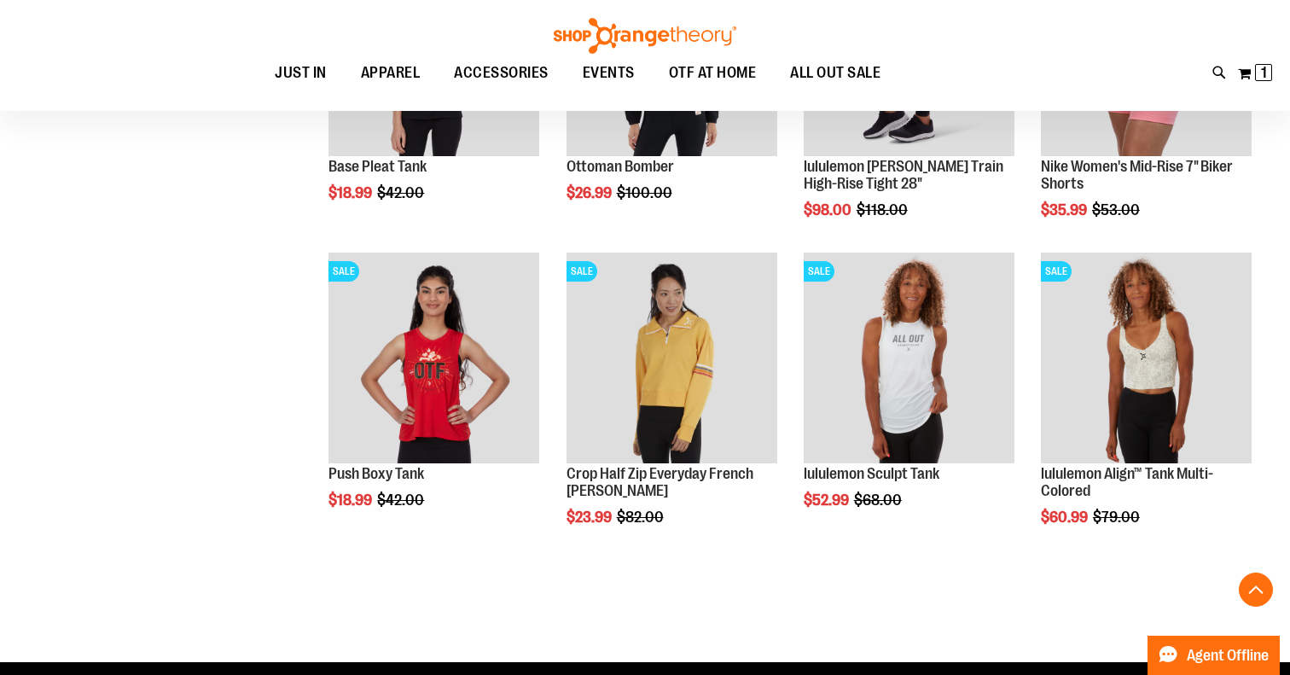
scroll to position [1182, 0]
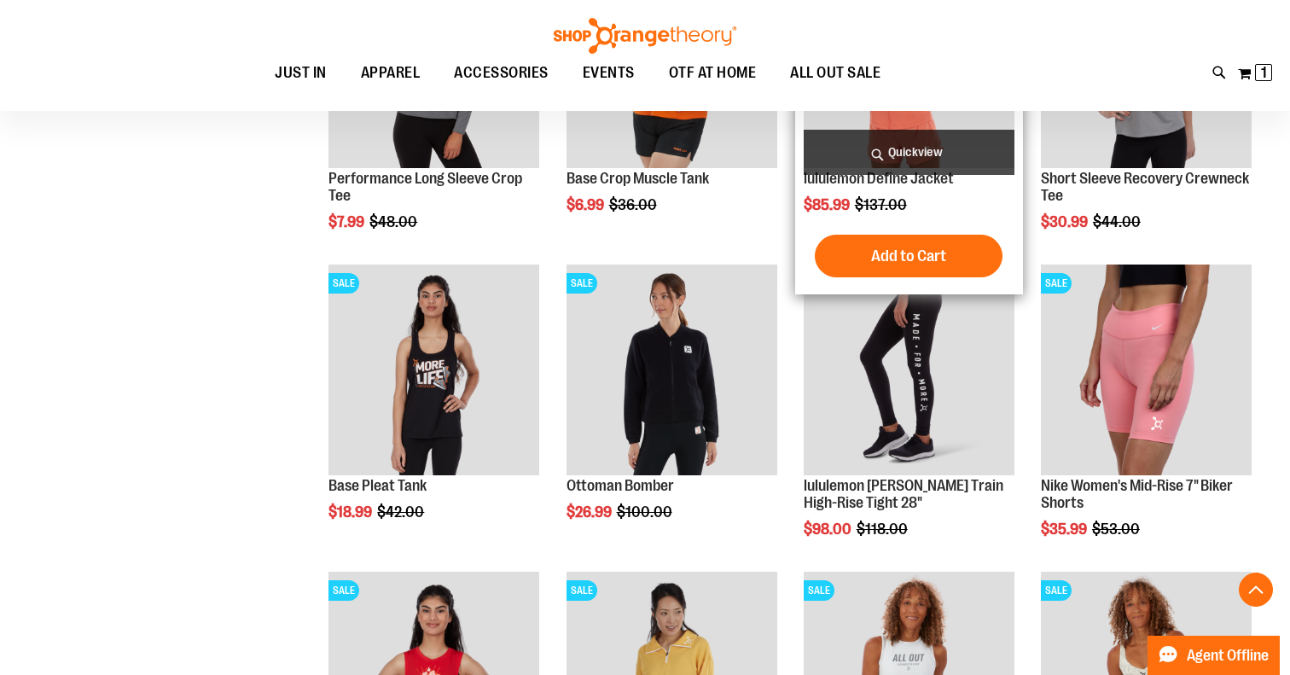
scroll to position [861, 0]
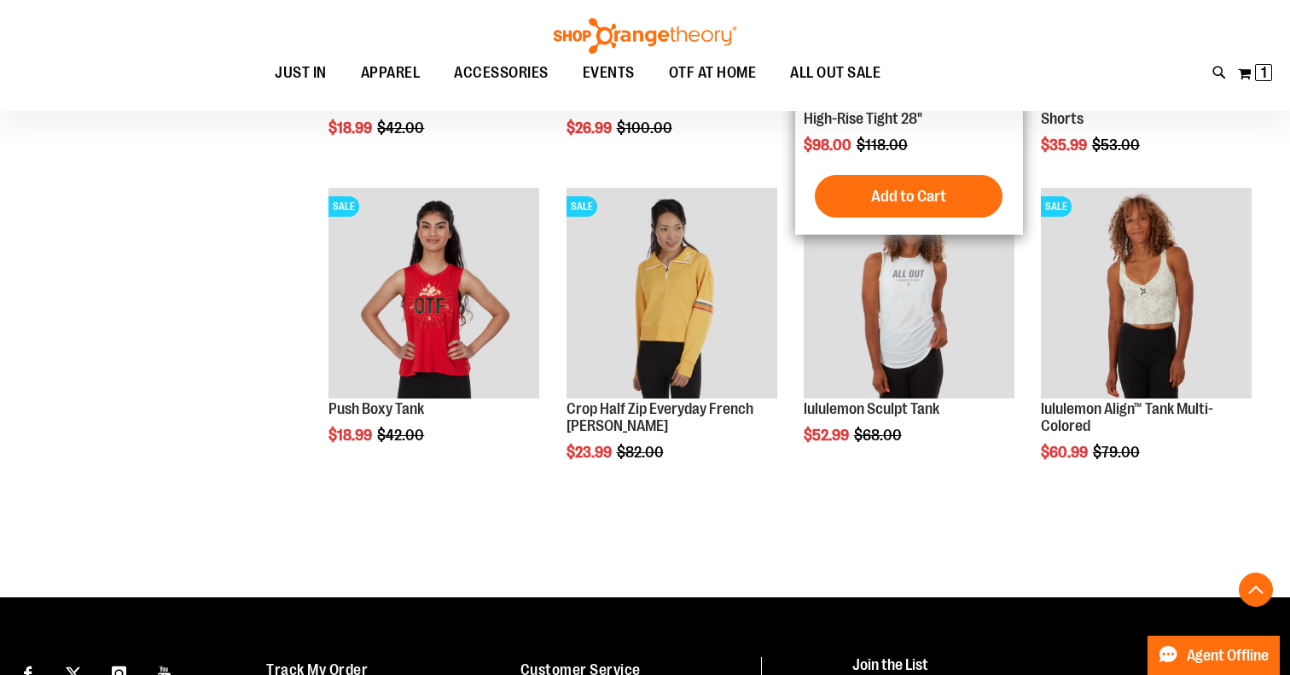
scroll to position [1243, 0]
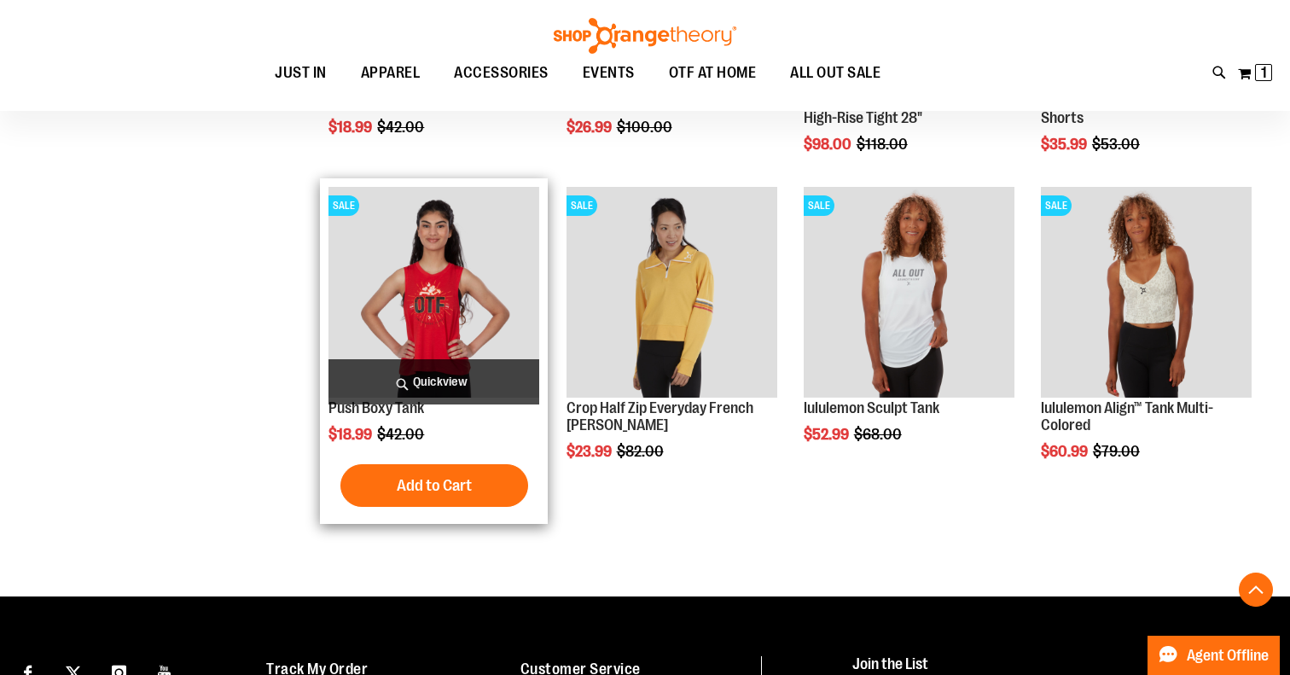
click at [434, 287] on img "product" at bounding box center [433, 292] width 211 height 211
click at [439, 309] on img "product" at bounding box center [433, 292] width 211 height 211
click at [434, 328] on img "product" at bounding box center [433, 292] width 211 height 211
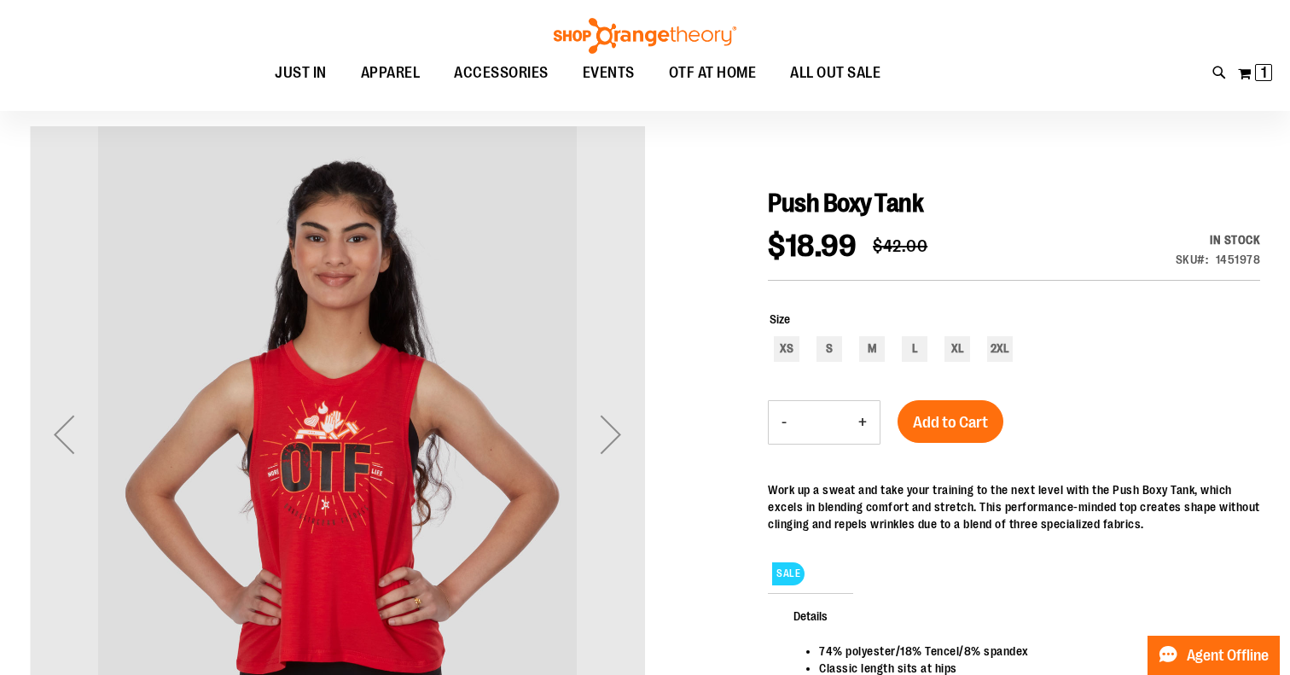
scroll to position [121, 0]
